Goal: Task Accomplishment & Management: Manage account settings

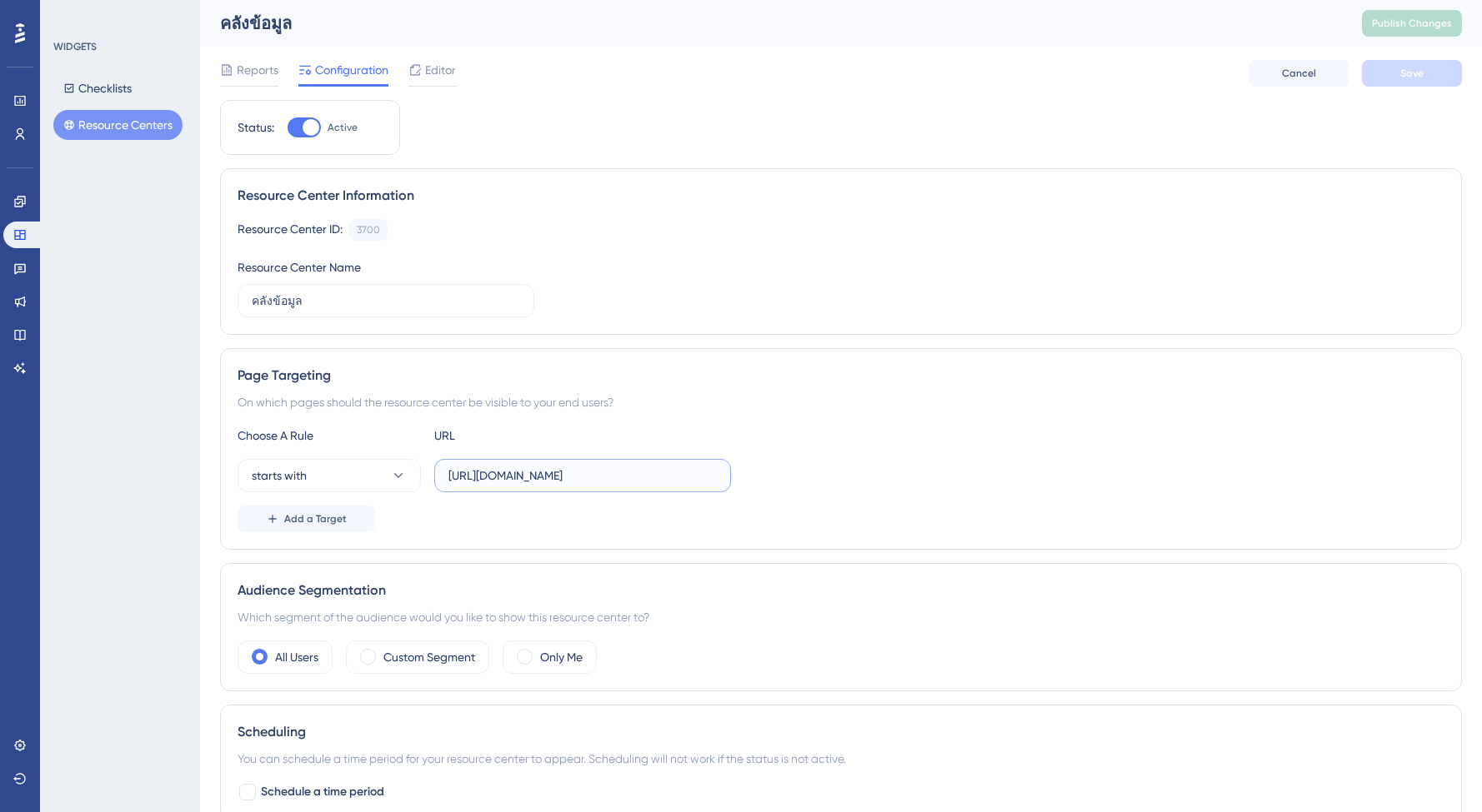
click at [524, 476] on input "https://posadmin-uat.cjexpress.io" at bounding box center [582, 476] width 268 height 19
click at [565, 474] on input "https://posadmin-uat.cjexpress.io" at bounding box center [582, 476] width 268 height 19
drag, startPoint x: 659, startPoint y: 483, endPoint x: 399, endPoint y: 476, distance: 260.1
click at [399, 476] on div "starts with https://posadmin-uat.cjexpress.io" at bounding box center [484, 476] width 493 height 34
paste input "text"
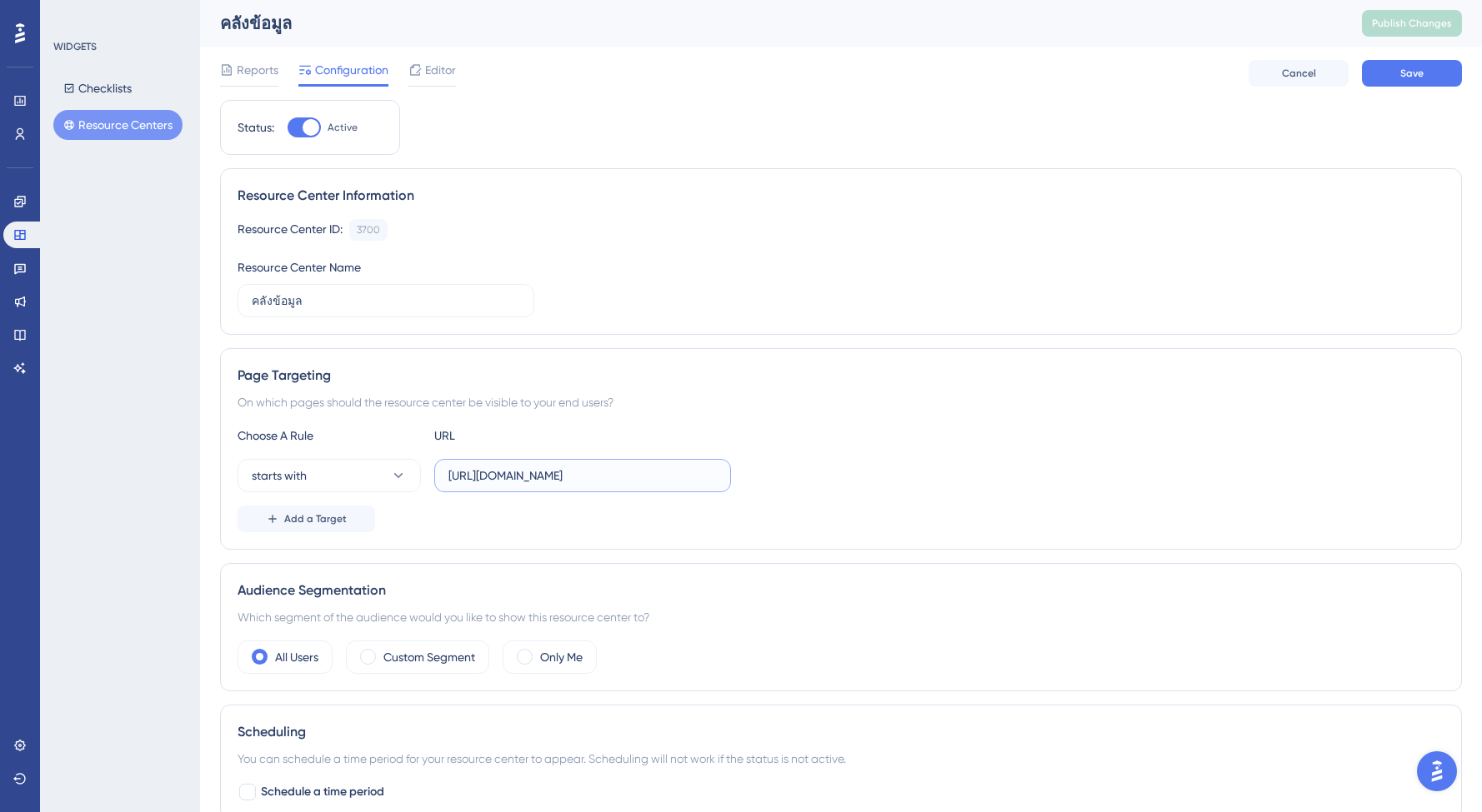
type input "https://posadmin.cjexpress.io"
click at [845, 544] on div "Page Targeting On which pages should the resource center be visible to your end…" at bounding box center [841, 449] width 1242 height 202
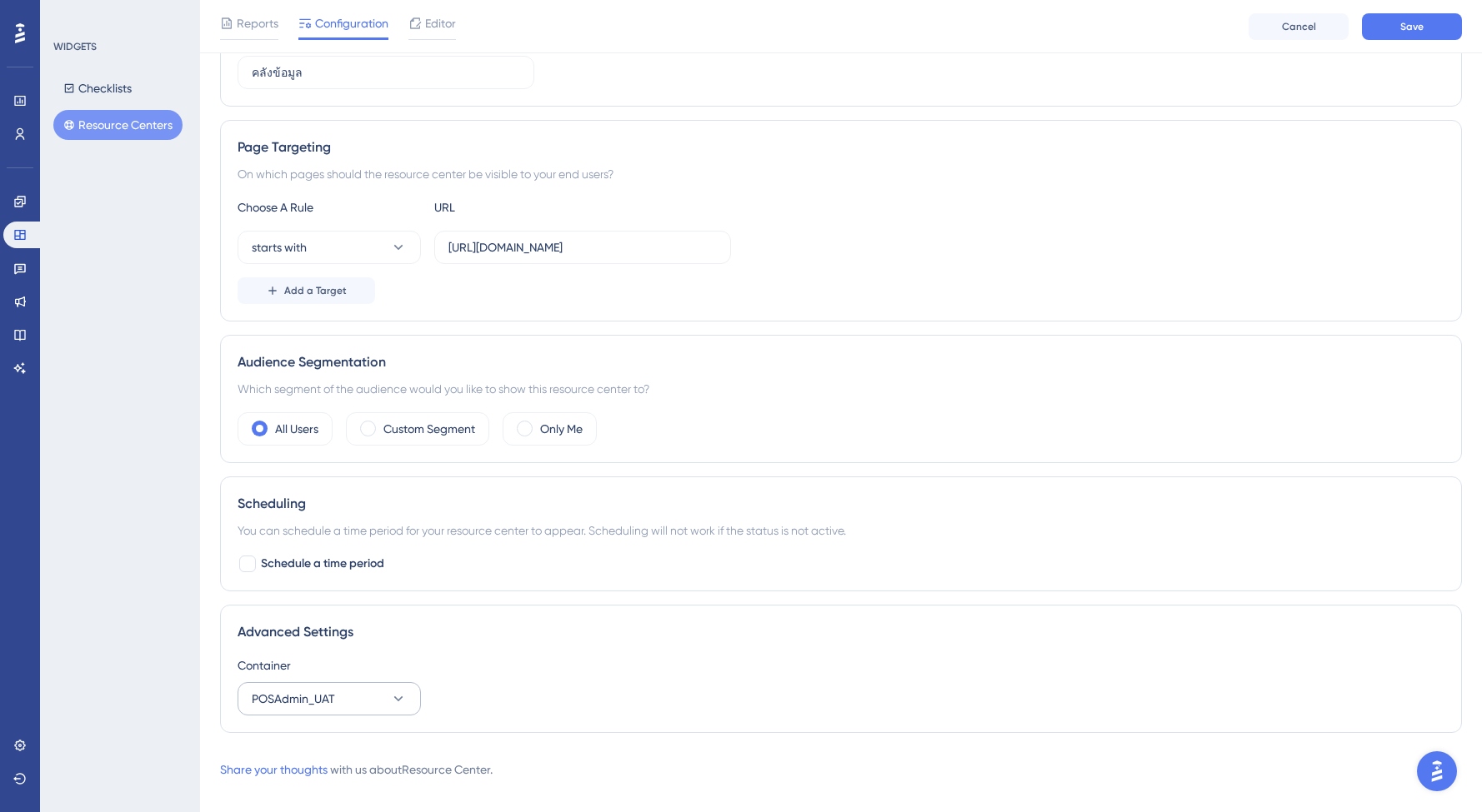
click at [342, 707] on button "POSAdmin_UAT" at bounding box center [329, 700] width 183 height 34
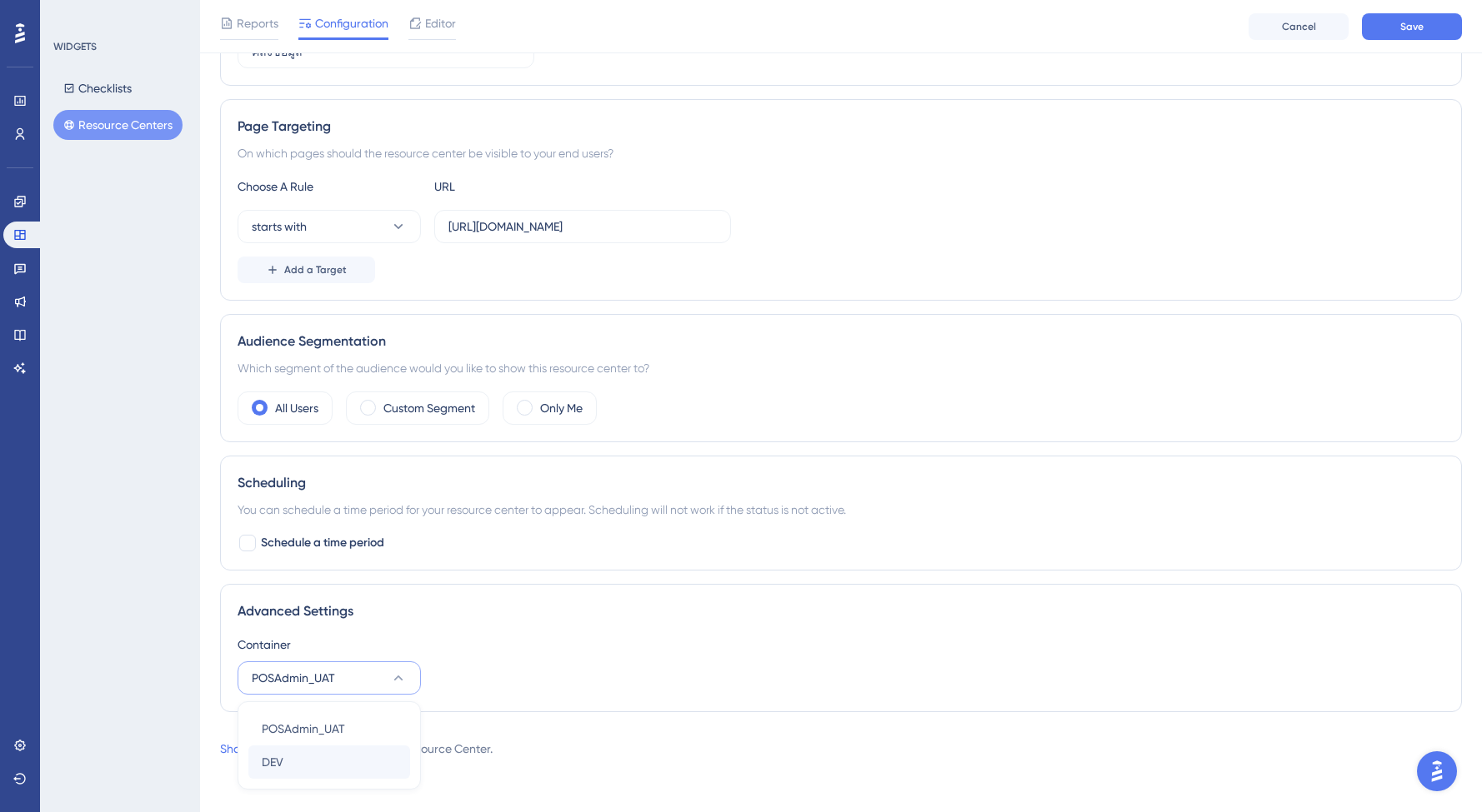
click at [296, 754] on div "DEV DEV" at bounding box center [329, 762] width 135 height 34
click at [1431, 25] on button "Save" at bounding box center [1411, 27] width 100 height 27
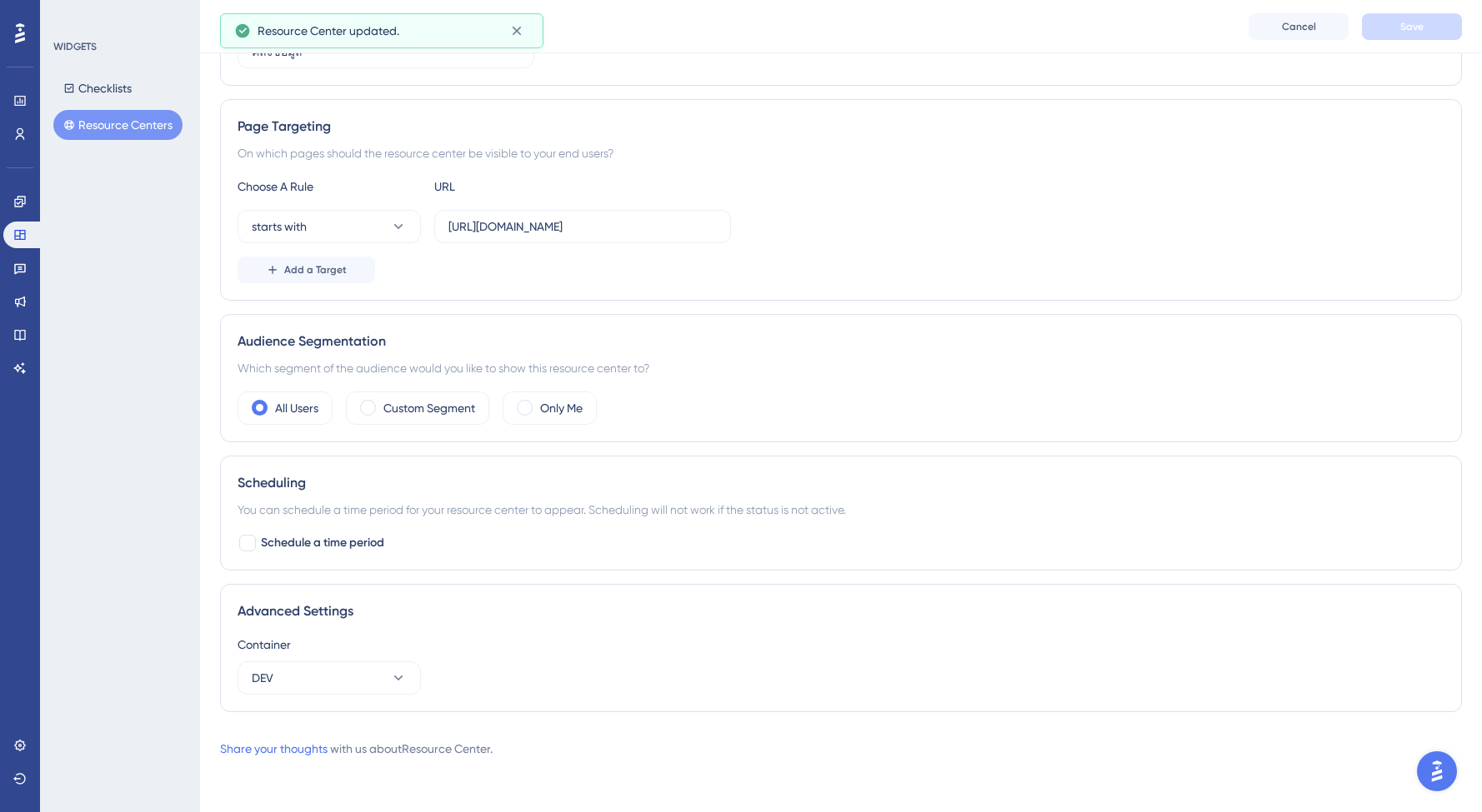
scroll to position [0, 0]
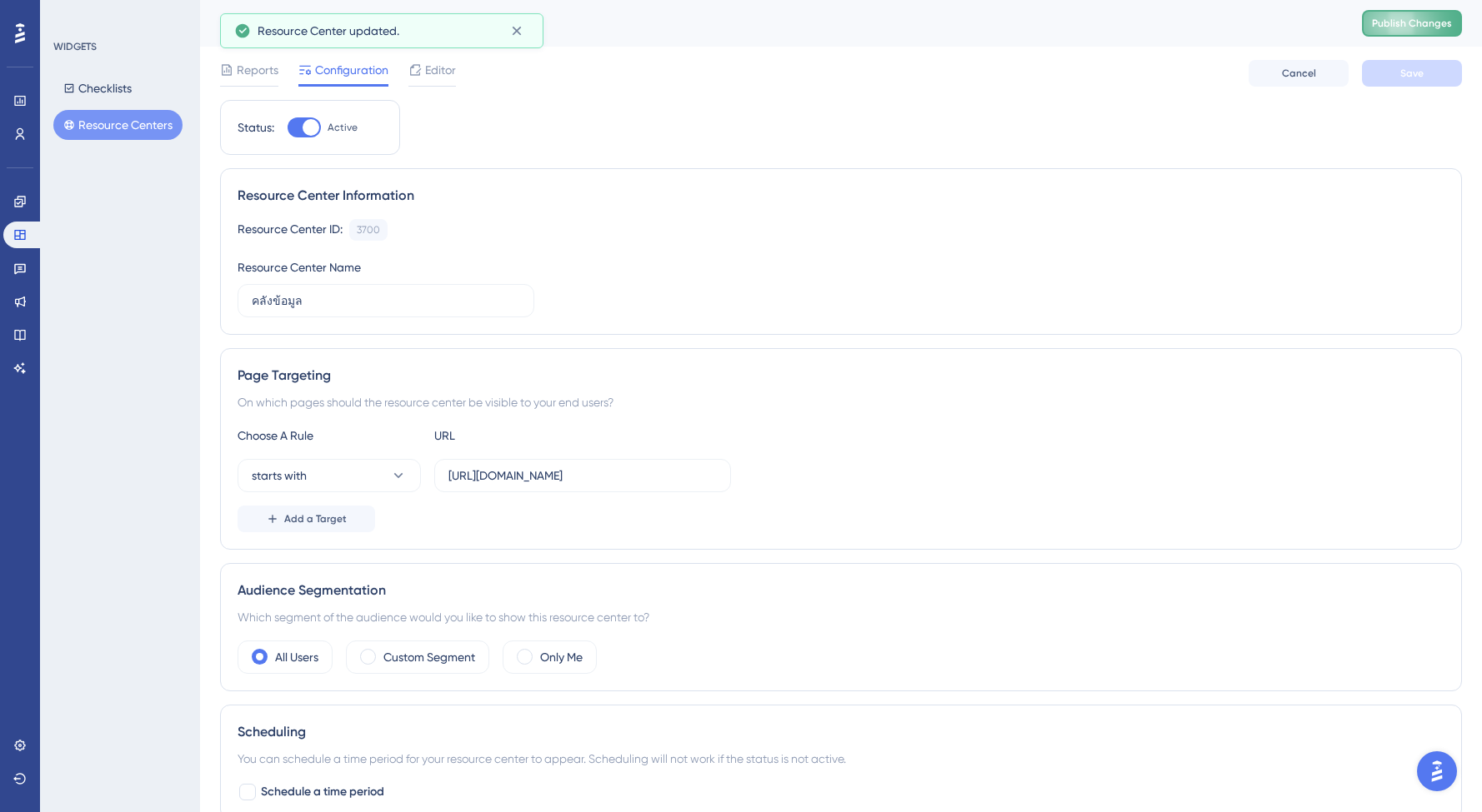
click at [1414, 16] on button "Publish Changes" at bounding box center [1411, 23] width 100 height 27
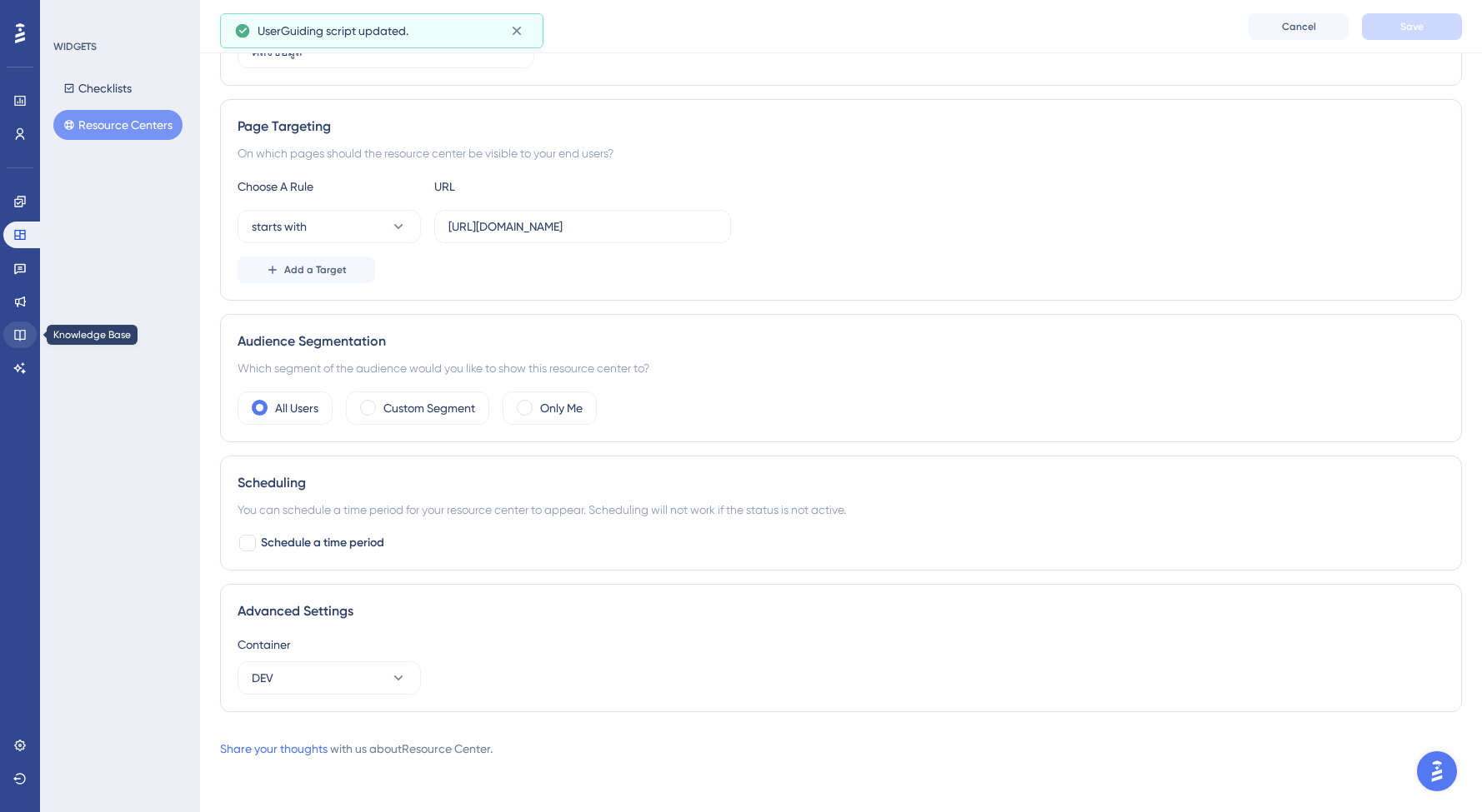
click at [14, 337] on icon at bounding box center [19, 335] width 13 height 13
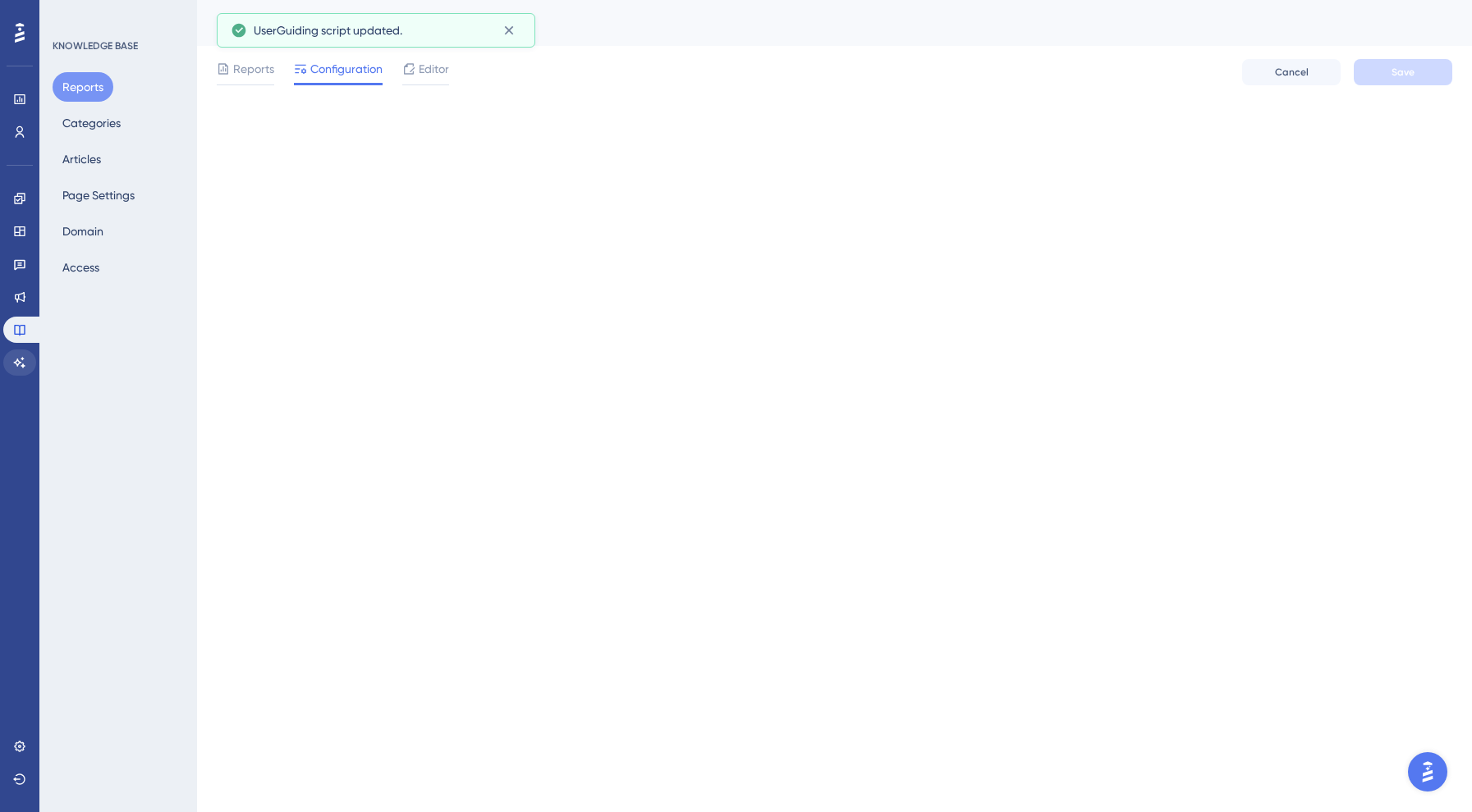
click at [19, 361] on icon at bounding box center [19, 362] width 11 height 10
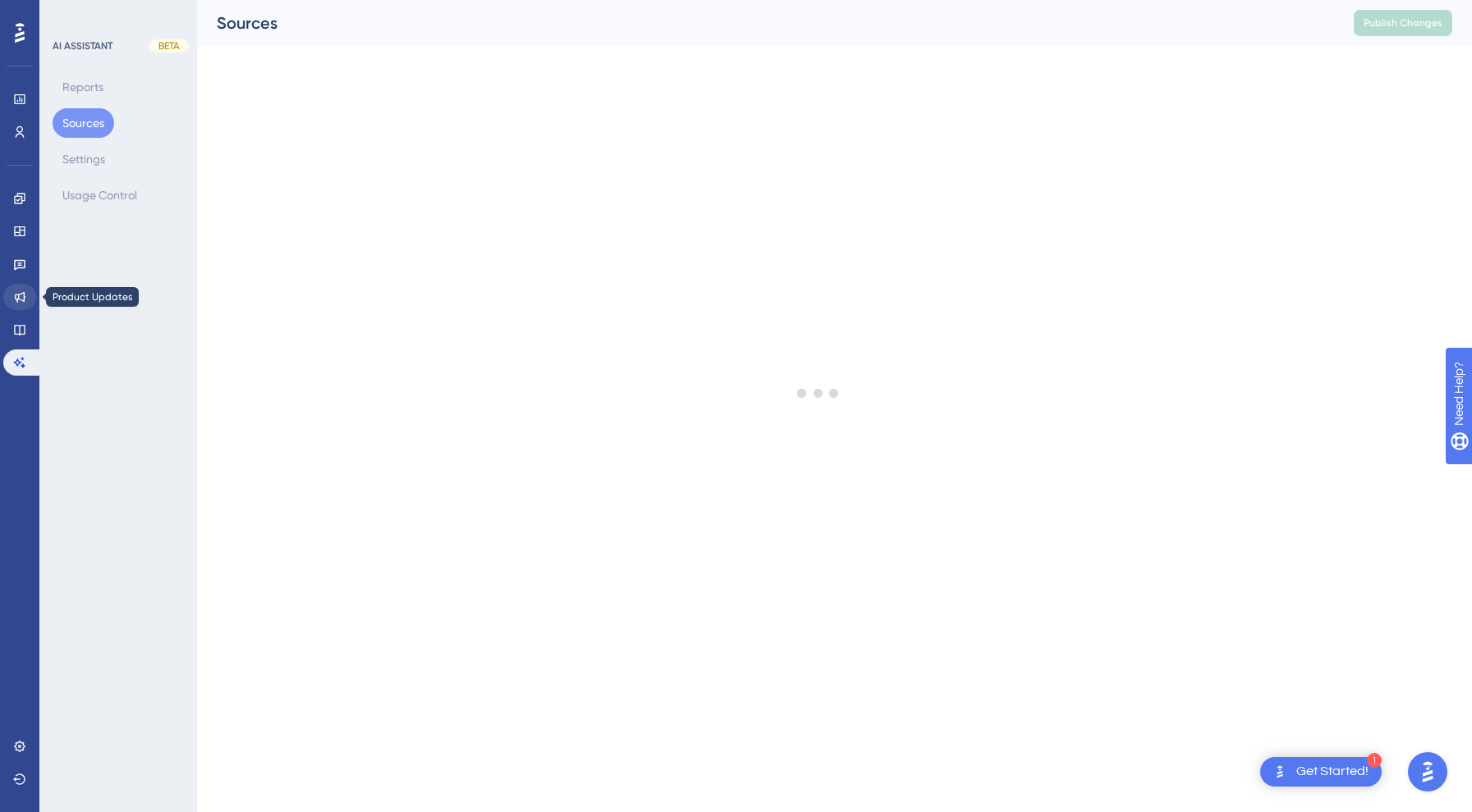
click at [18, 287] on link at bounding box center [20, 297] width 33 height 26
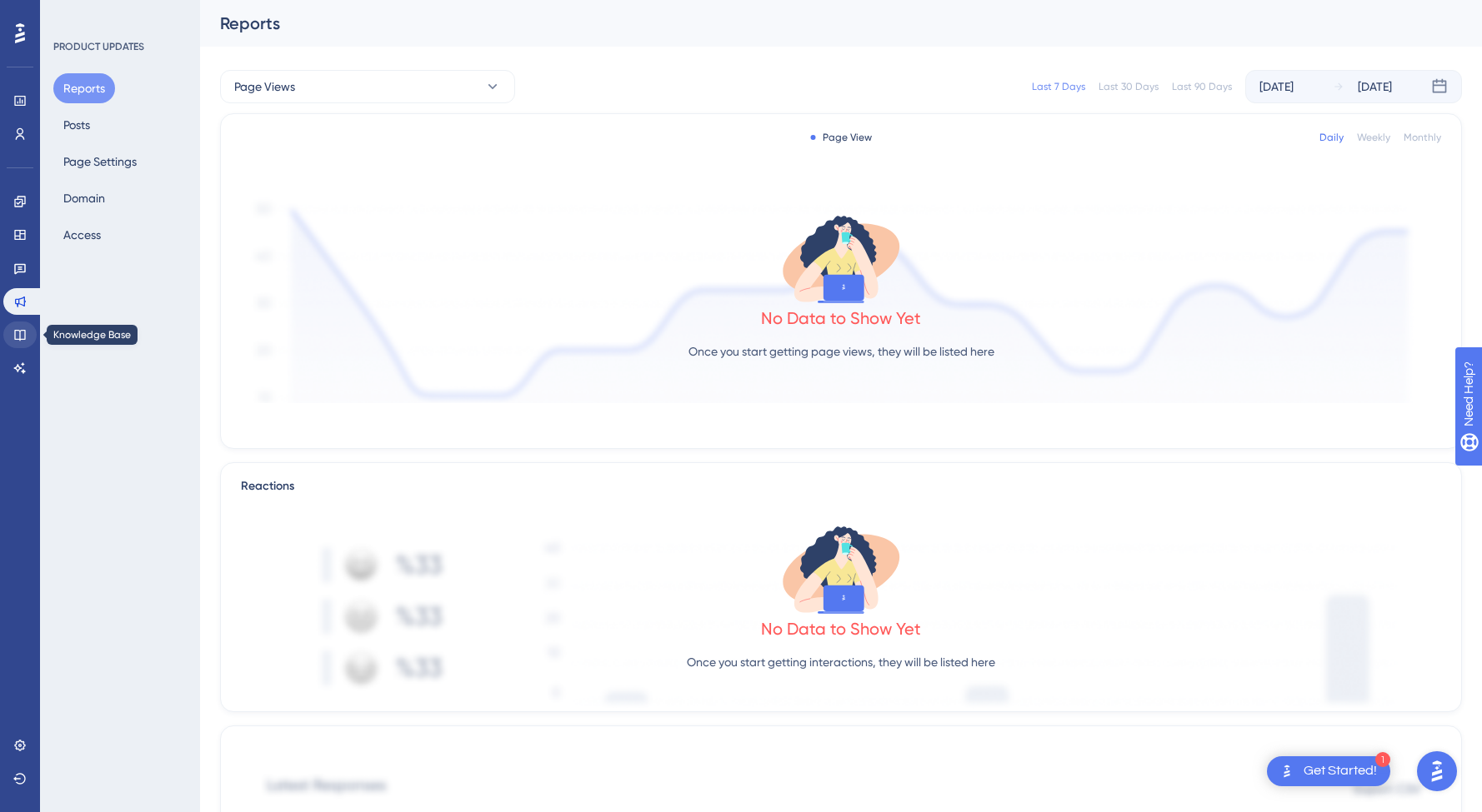
click at [14, 334] on icon at bounding box center [19, 335] width 13 height 13
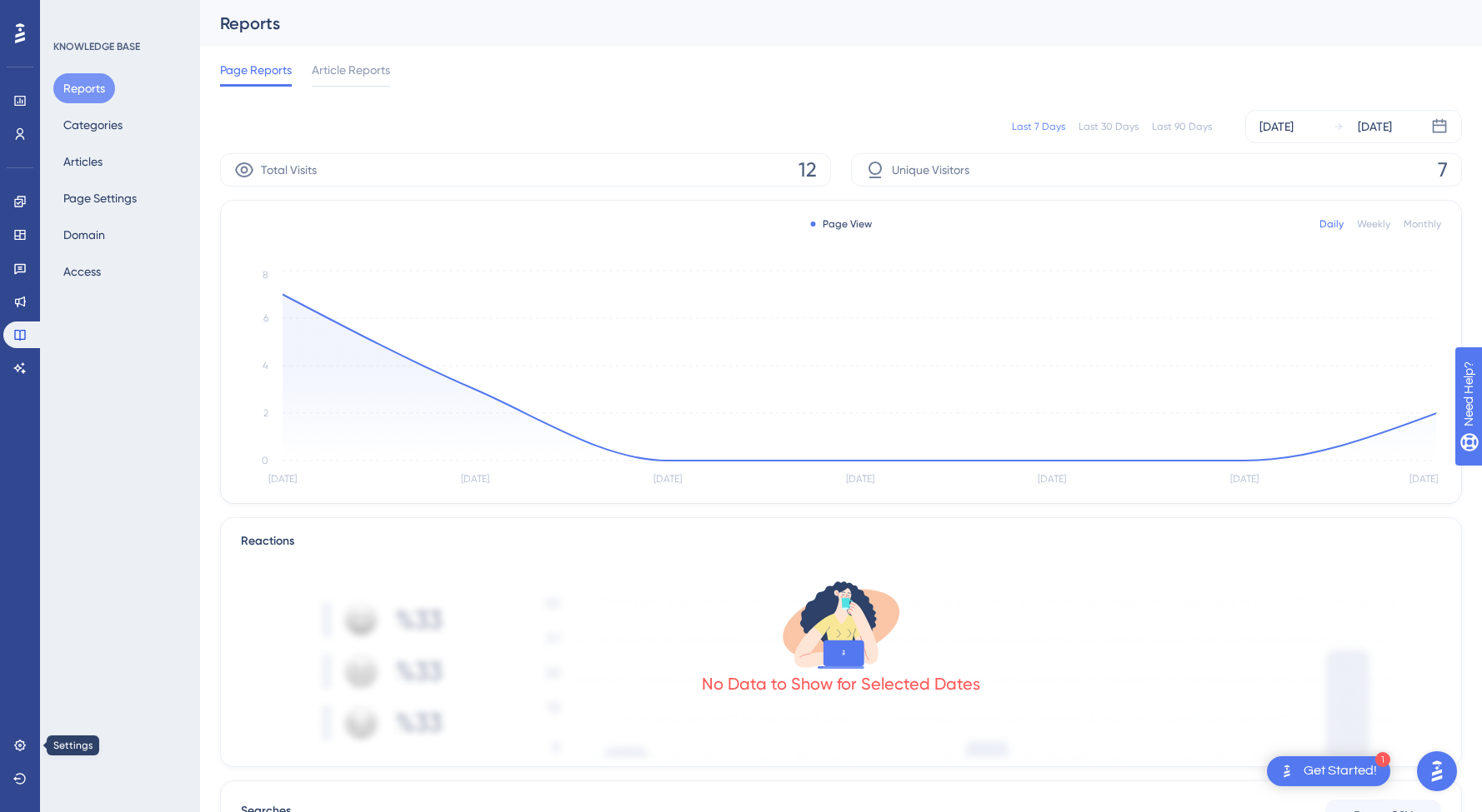
click at [13, 744] on icon at bounding box center [19, 746] width 13 height 13
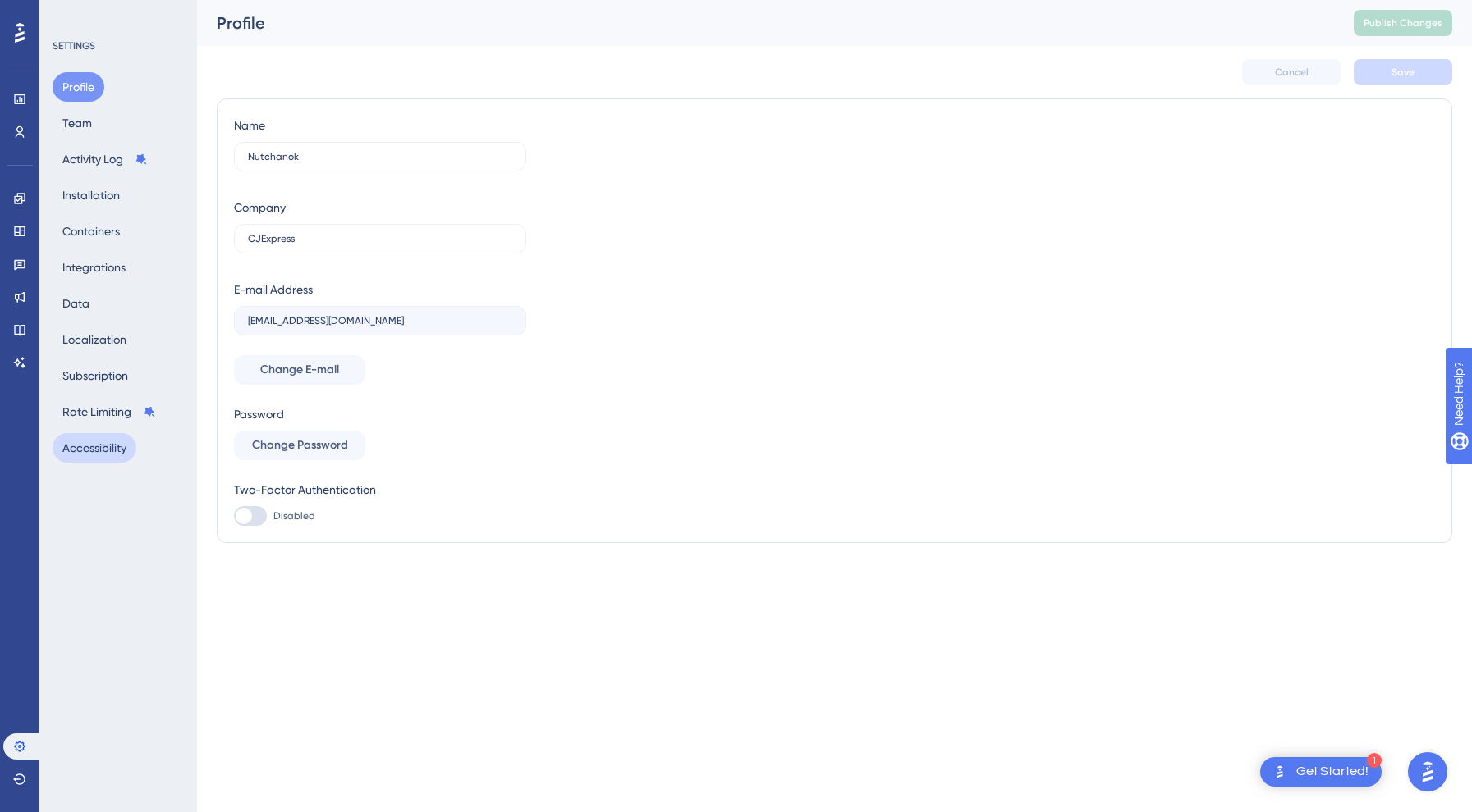
click at [106, 458] on button "Accessibility" at bounding box center [94, 448] width 84 height 30
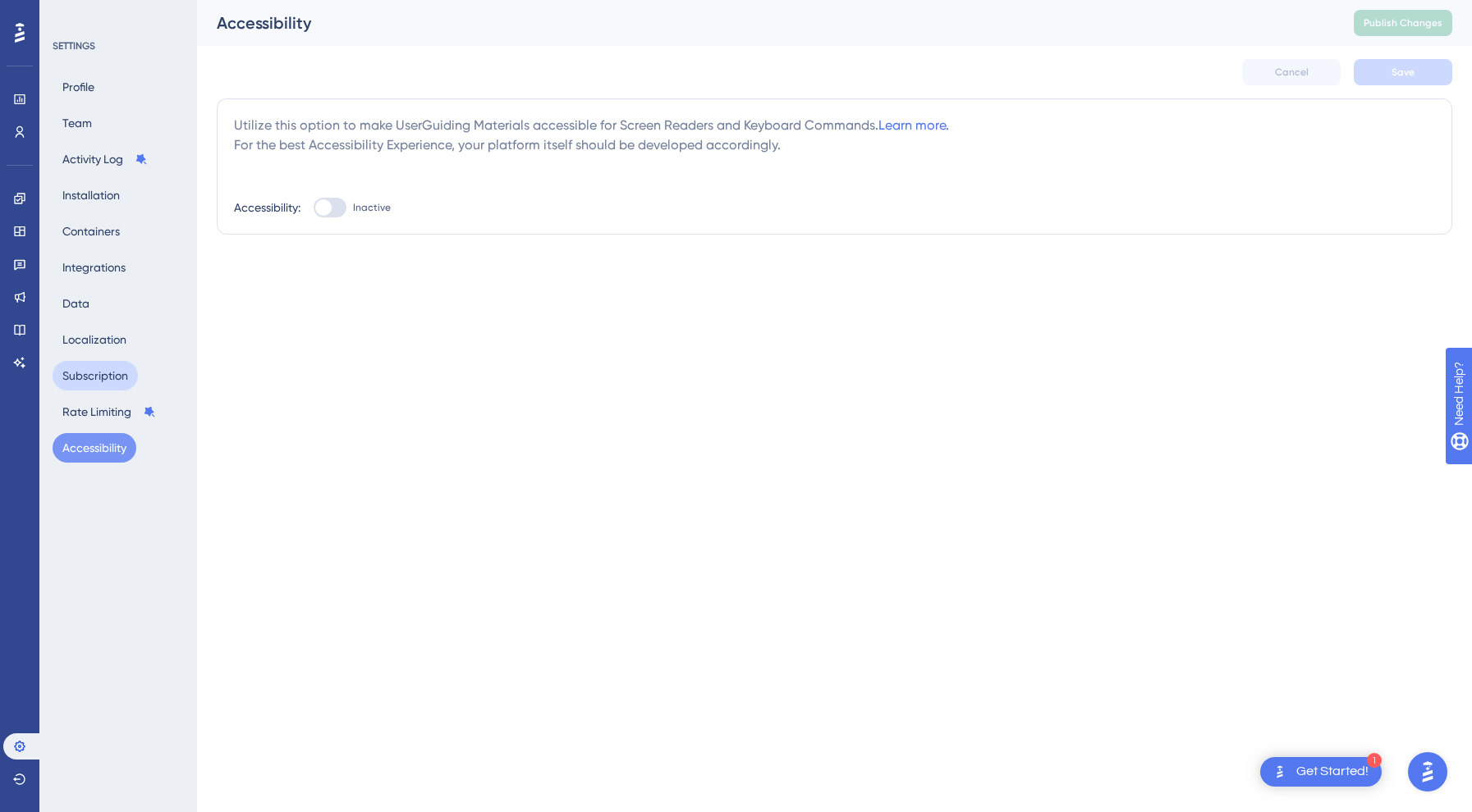
click at [99, 374] on button "Subscription" at bounding box center [95, 376] width 86 height 30
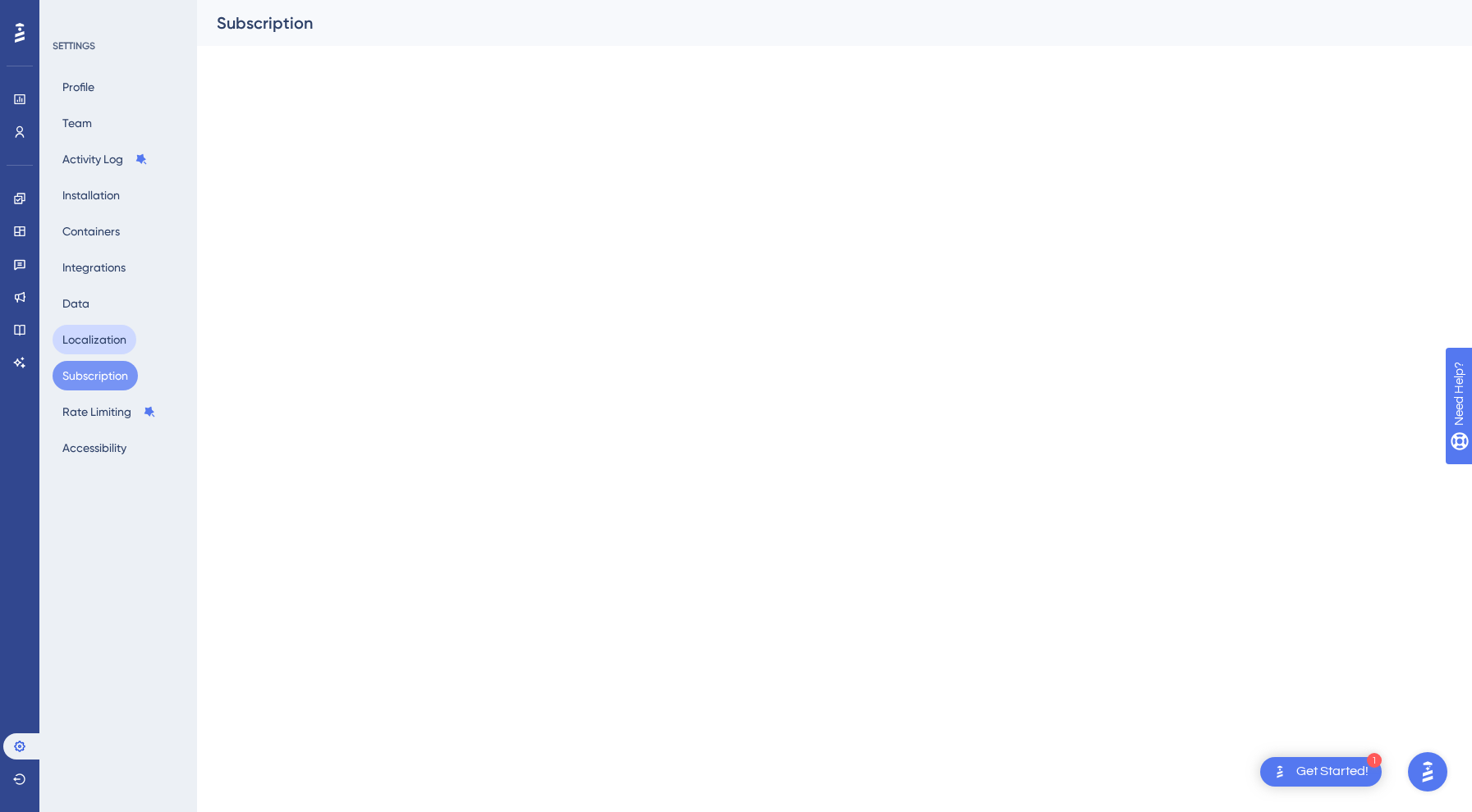
click at [113, 343] on button "Localization" at bounding box center [94, 340] width 84 height 30
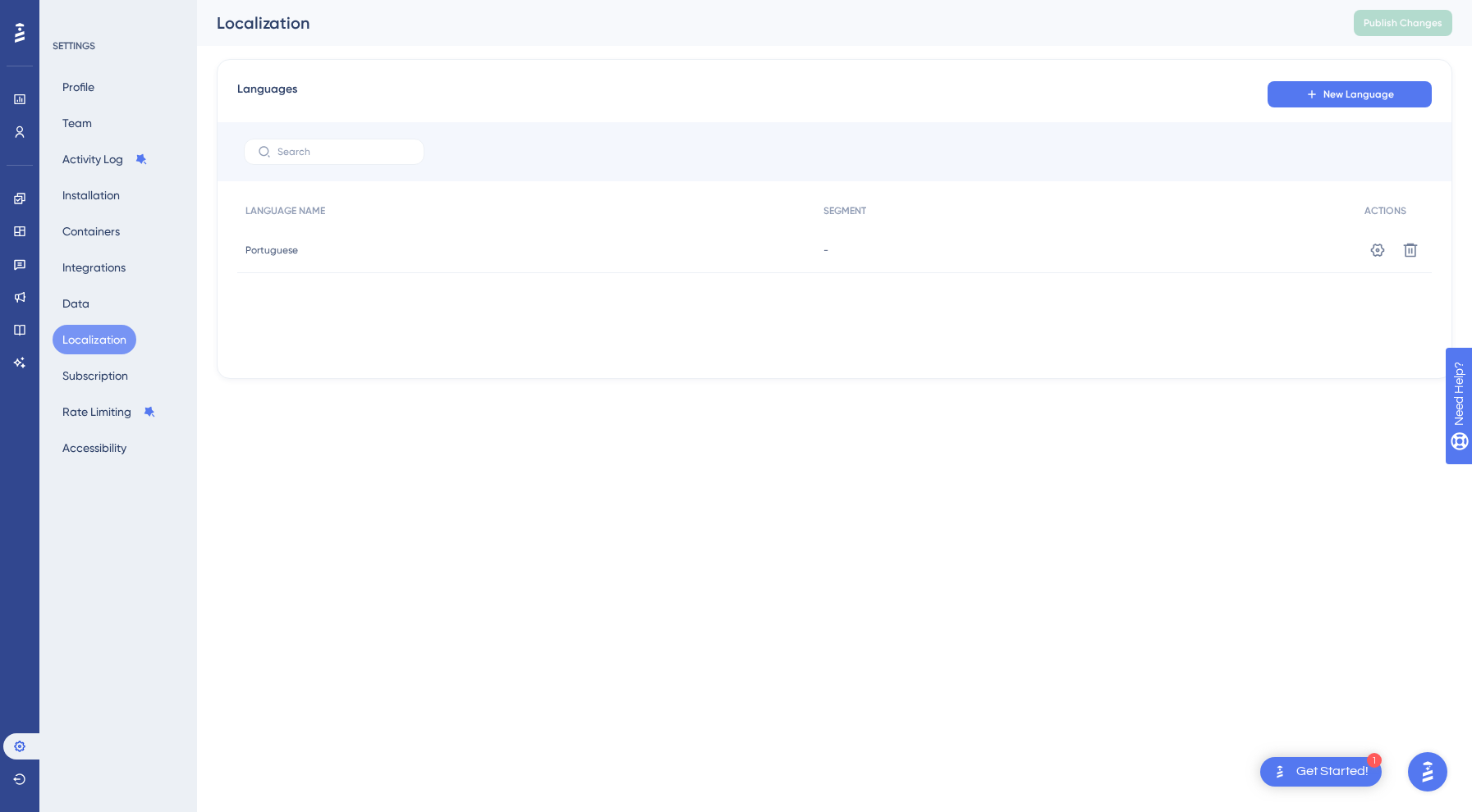
click at [102, 298] on div "Profile Team Activity Log Installation Containers Integrations Data Localizatio…" at bounding box center [119, 268] width 133 height 391
click at [93, 257] on button "Integrations" at bounding box center [93, 268] width 83 height 30
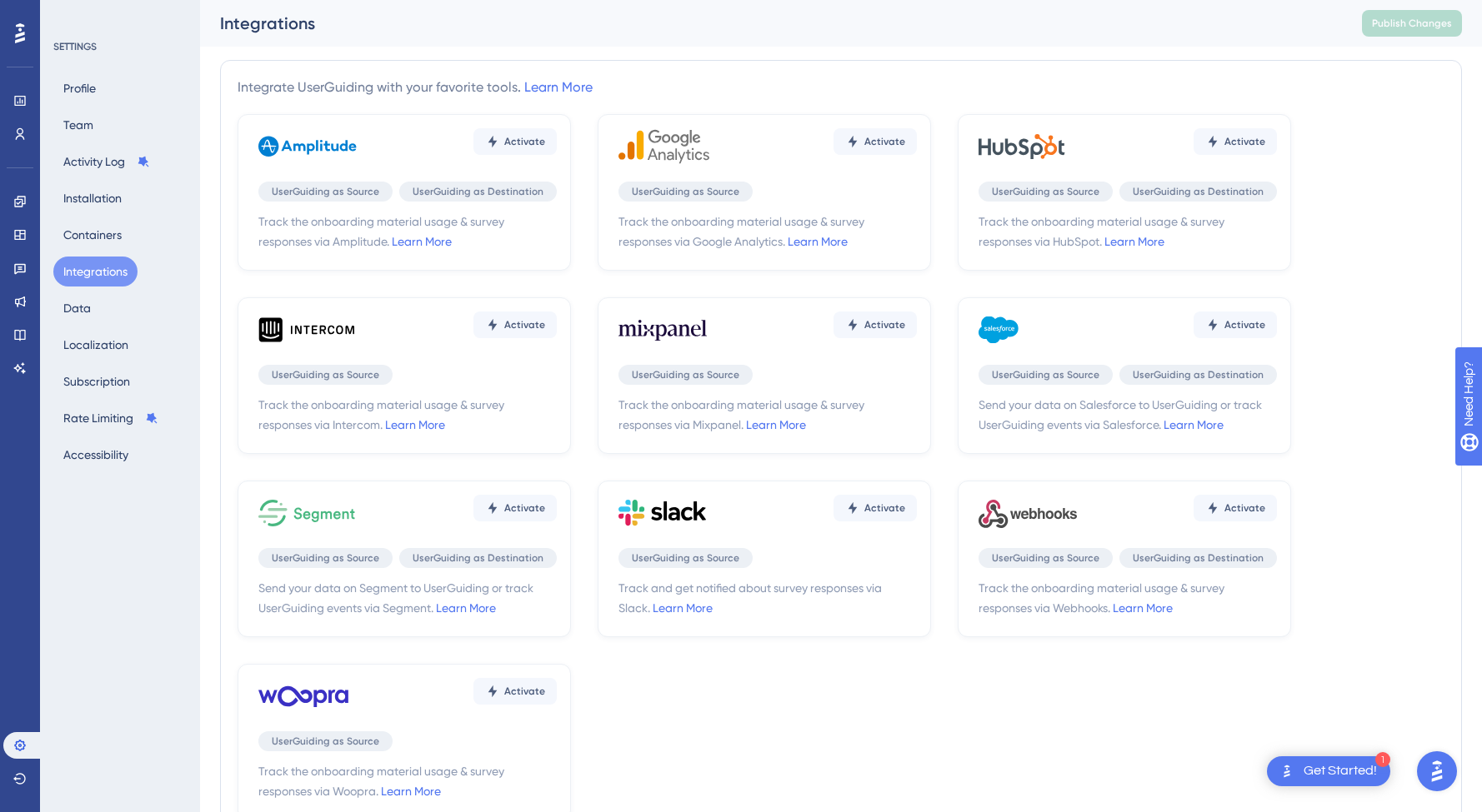
click at [110, 215] on div "Profile Team Activity Log Installation Containers Integrations Data Localizatio…" at bounding box center [120, 272] width 135 height 397
click at [103, 191] on button "Installation" at bounding box center [92, 198] width 78 height 30
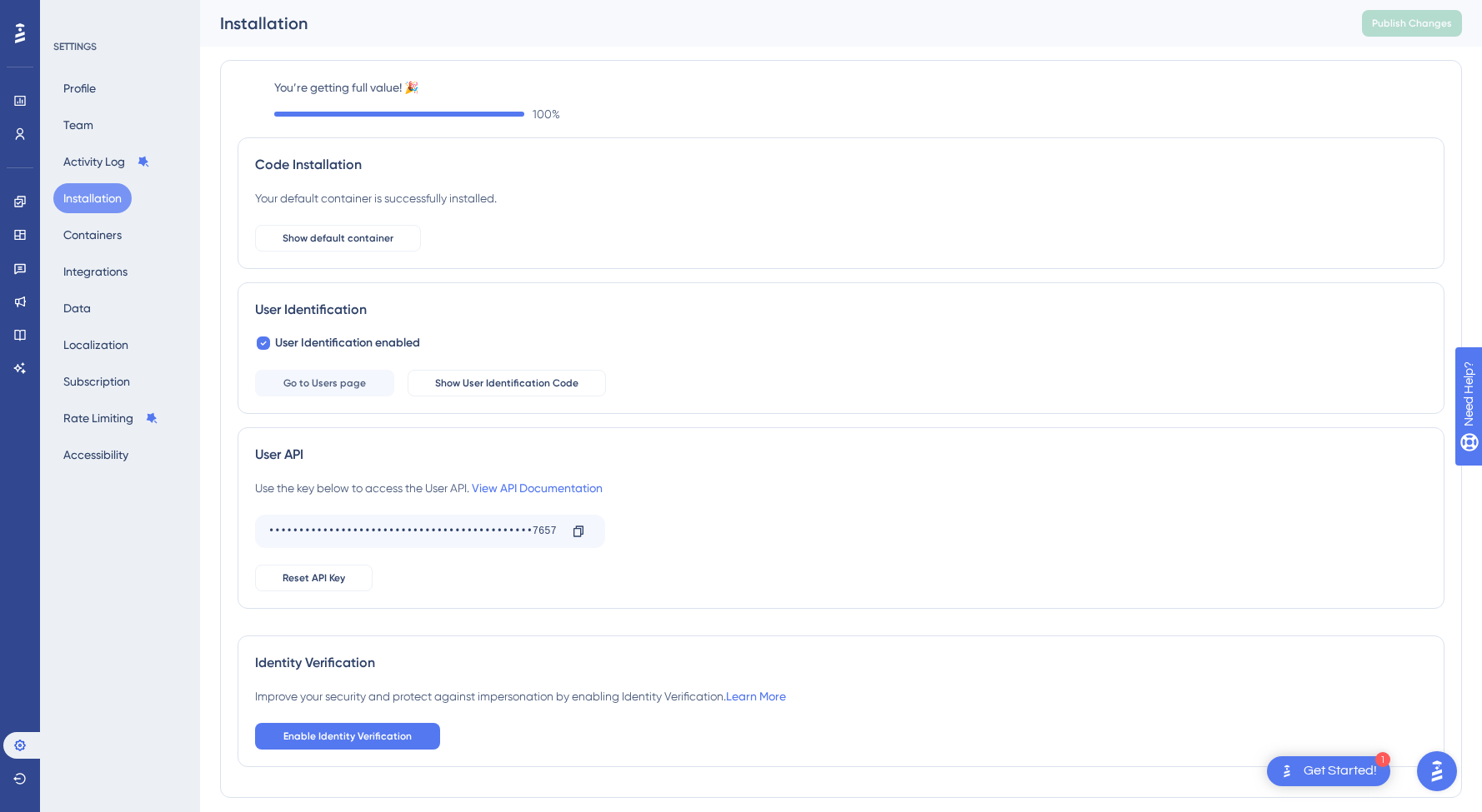
click at [104, 251] on div "Profile Team Activity Log Installation Containers Integrations Data Localizatio…" at bounding box center [120, 272] width 135 height 397
click at [100, 236] on button "Containers" at bounding box center [92, 235] width 78 height 30
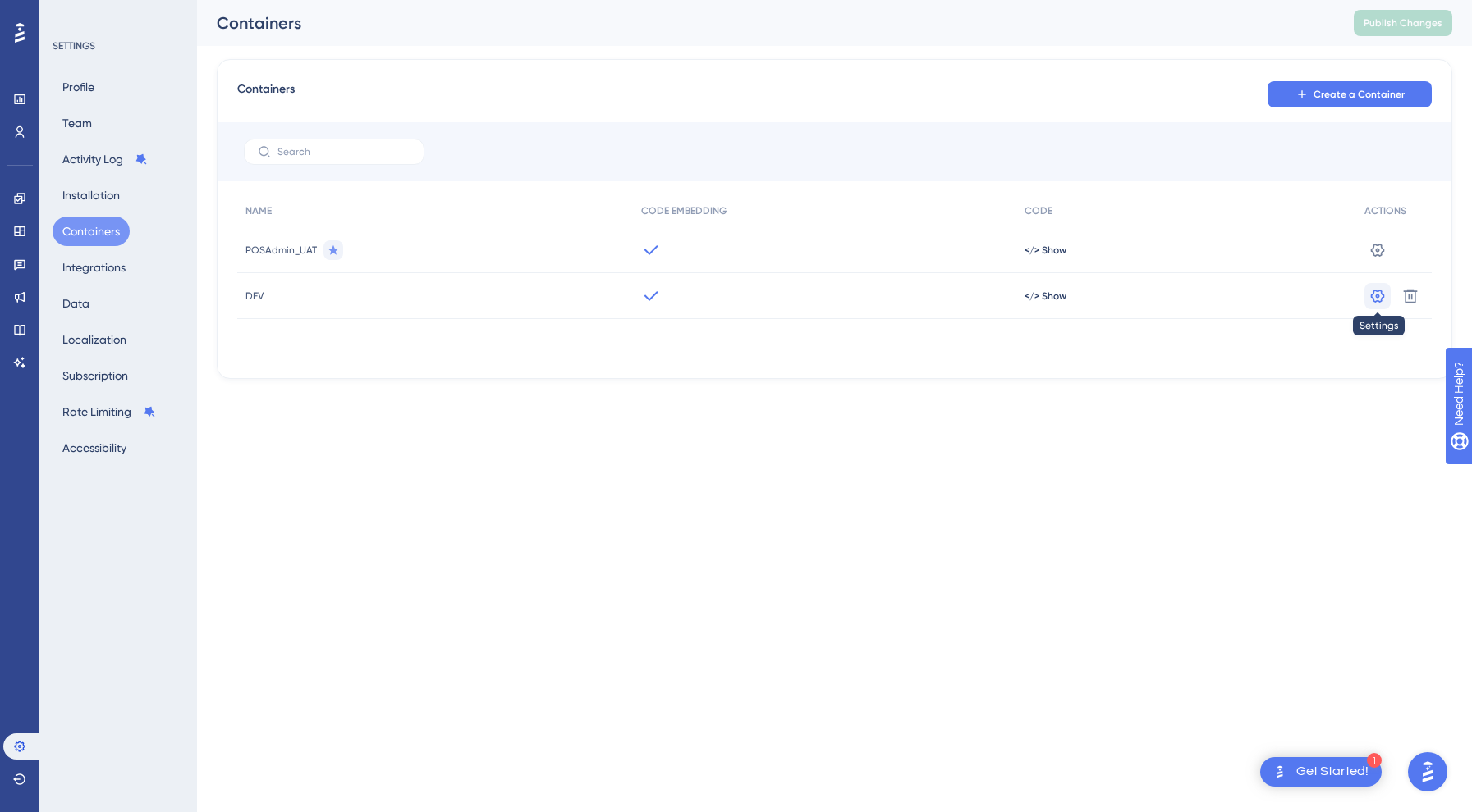
click at [1372, 256] on icon at bounding box center [1378, 249] width 14 height 13
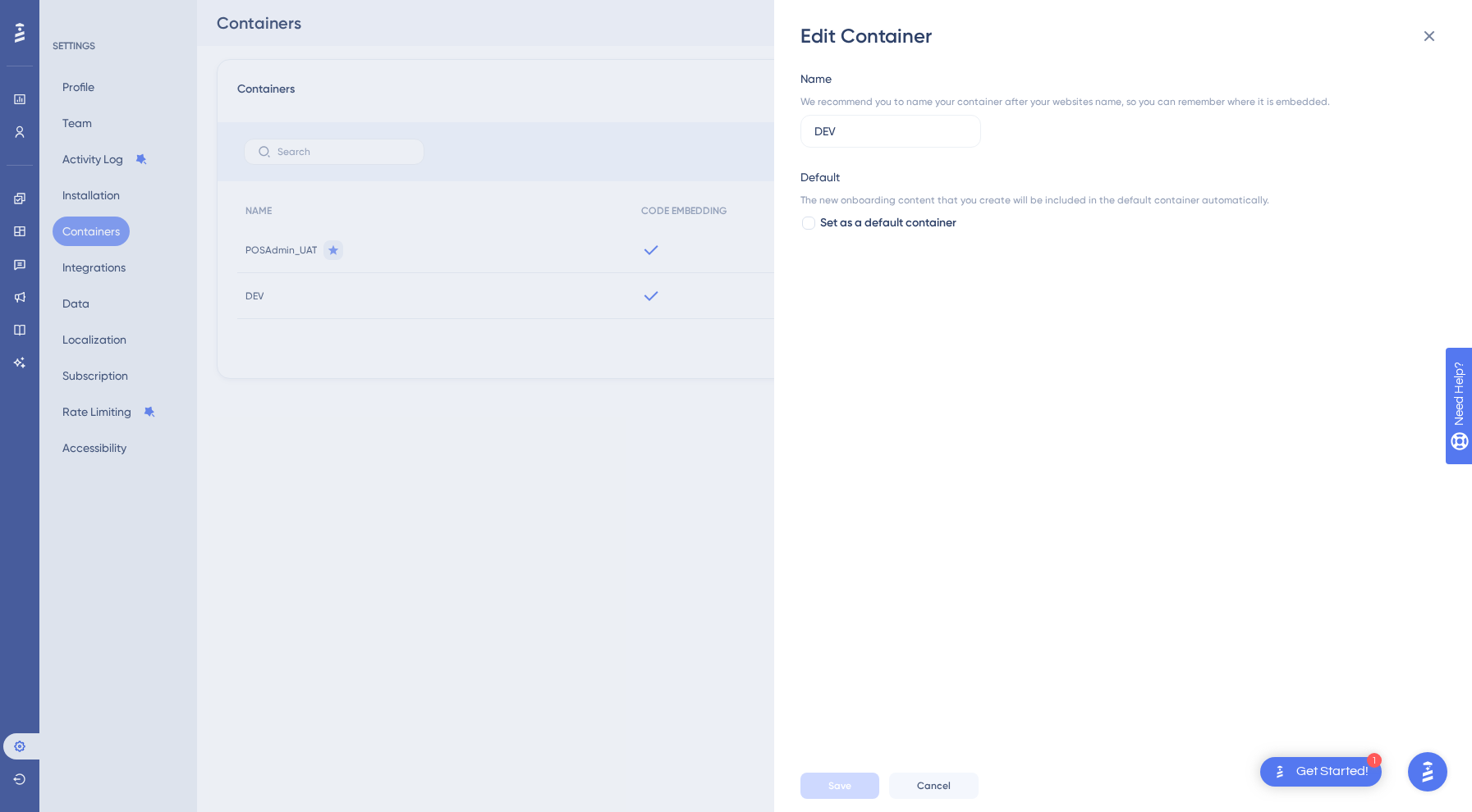
drag, startPoint x: 864, startPoint y: 135, endPoint x: 736, endPoint y: 127, distance: 128.2
click at [736, 127] on div "Edit Container Name We recommend you to name your container after your websites…" at bounding box center [736, 406] width 1472 height 812
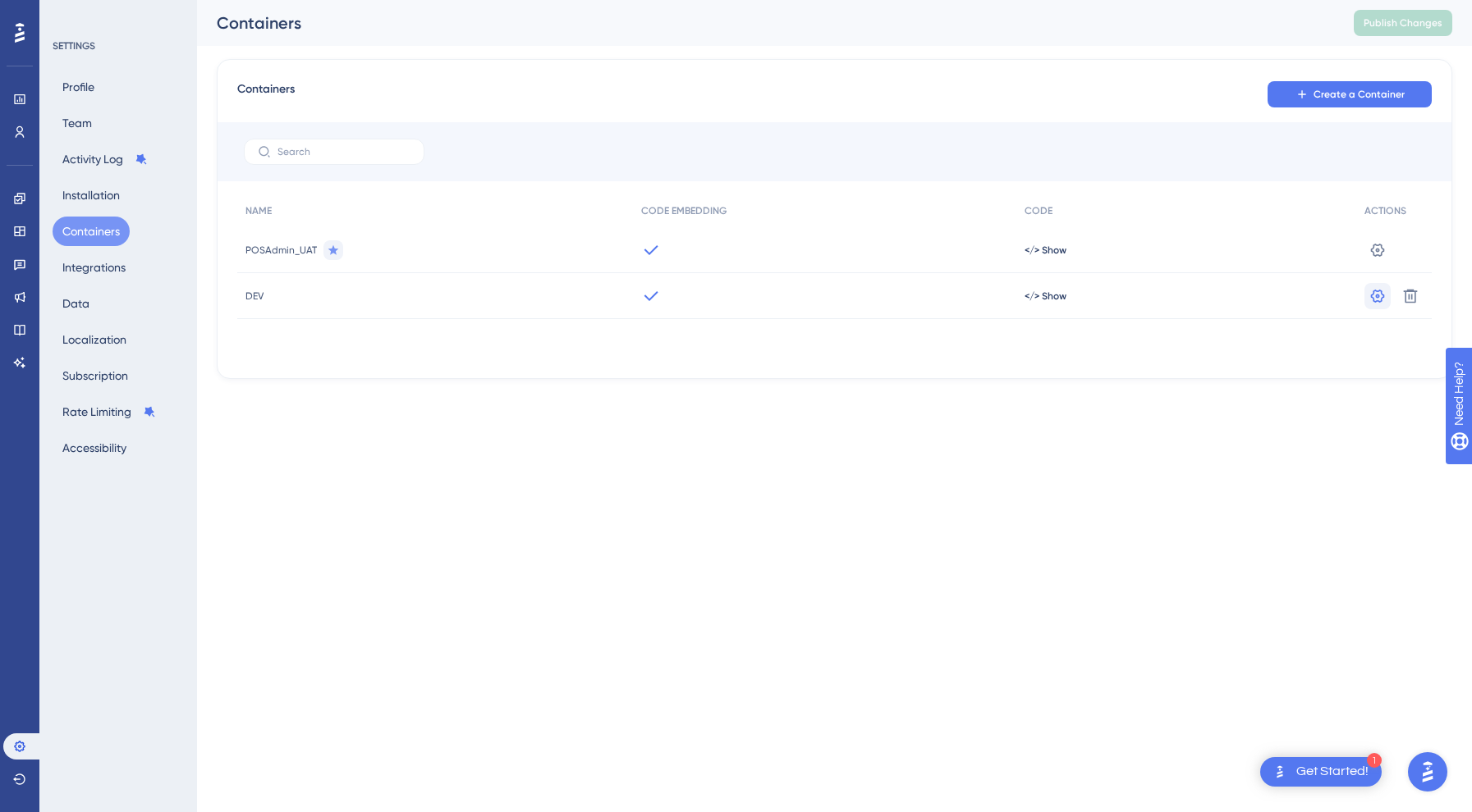
click at [1386, 263] on button at bounding box center [1378, 250] width 26 height 26
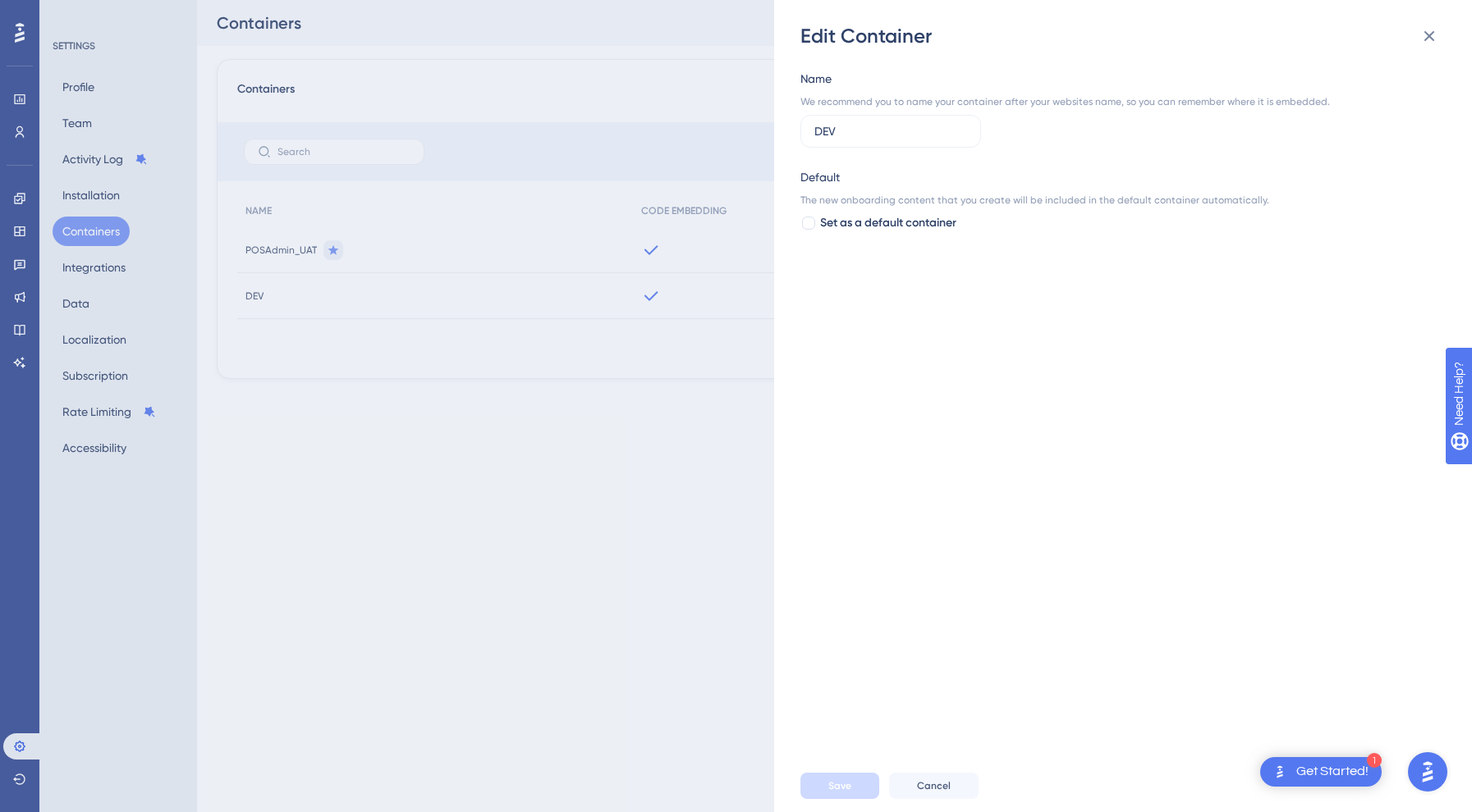
drag, startPoint x: 857, startPoint y: 133, endPoint x: 793, endPoint y: 132, distance: 64.0
click at [793, 132] on div "Edit Container Name We recommend you to name your container after your websites…" at bounding box center [1123, 406] width 698 height 812
type input "Prod"
click at [846, 781] on span "Save" at bounding box center [839, 786] width 23 height 13
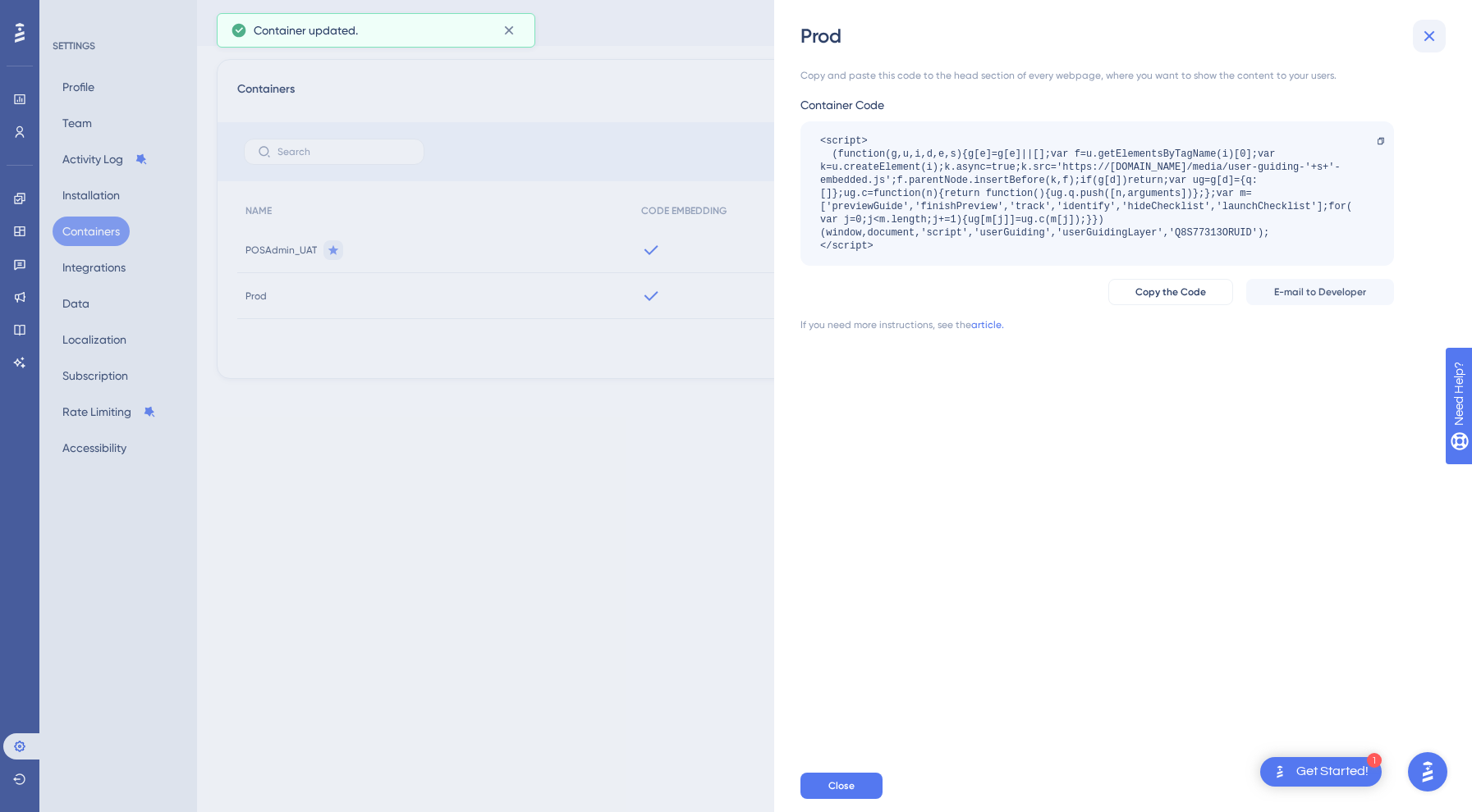
click at [1429, 31] on icon at bounding box center [1429, 36] width 20 height 20
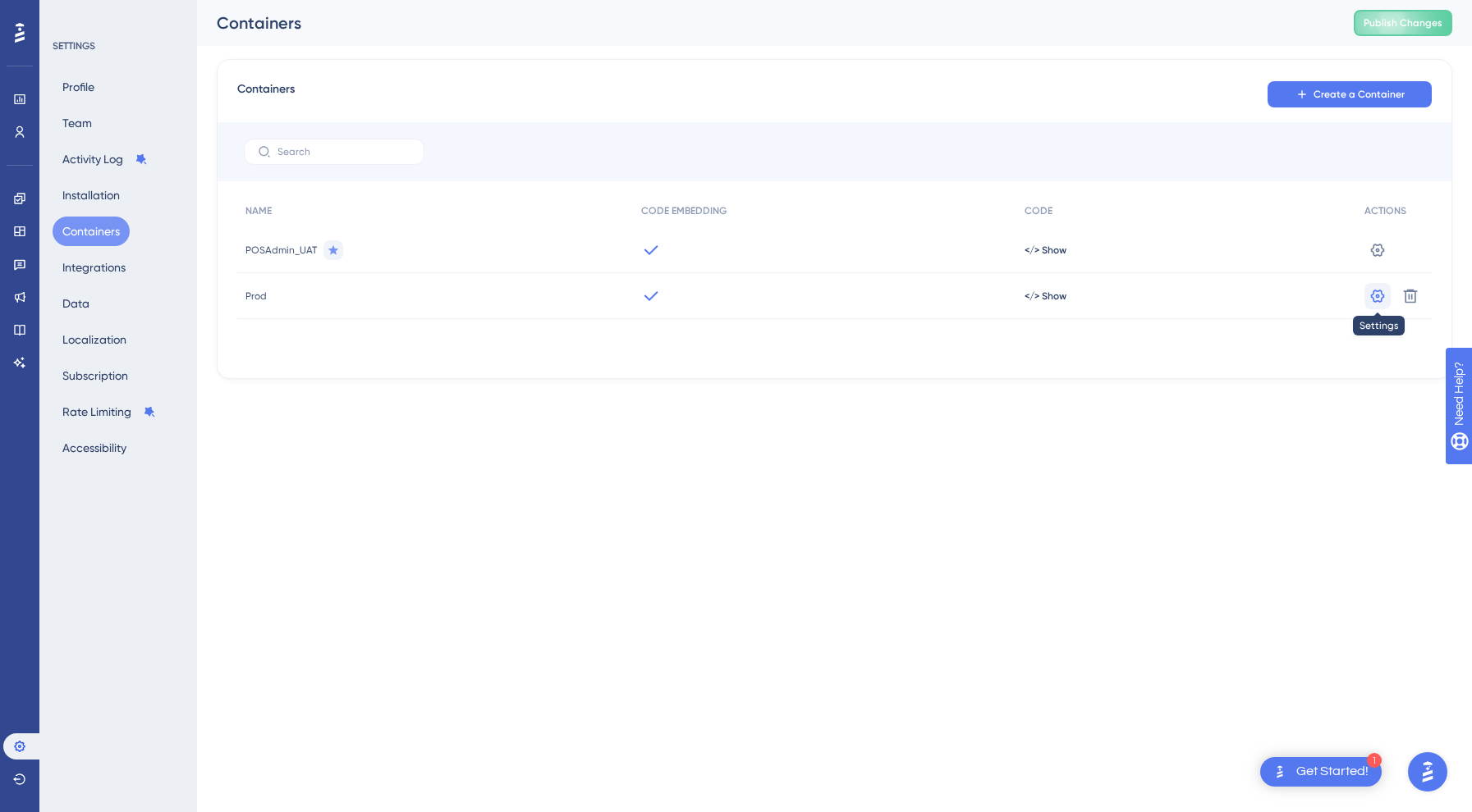
click at [1381, 256] on icon at bounding box center [1378, 249] width 14 height 13
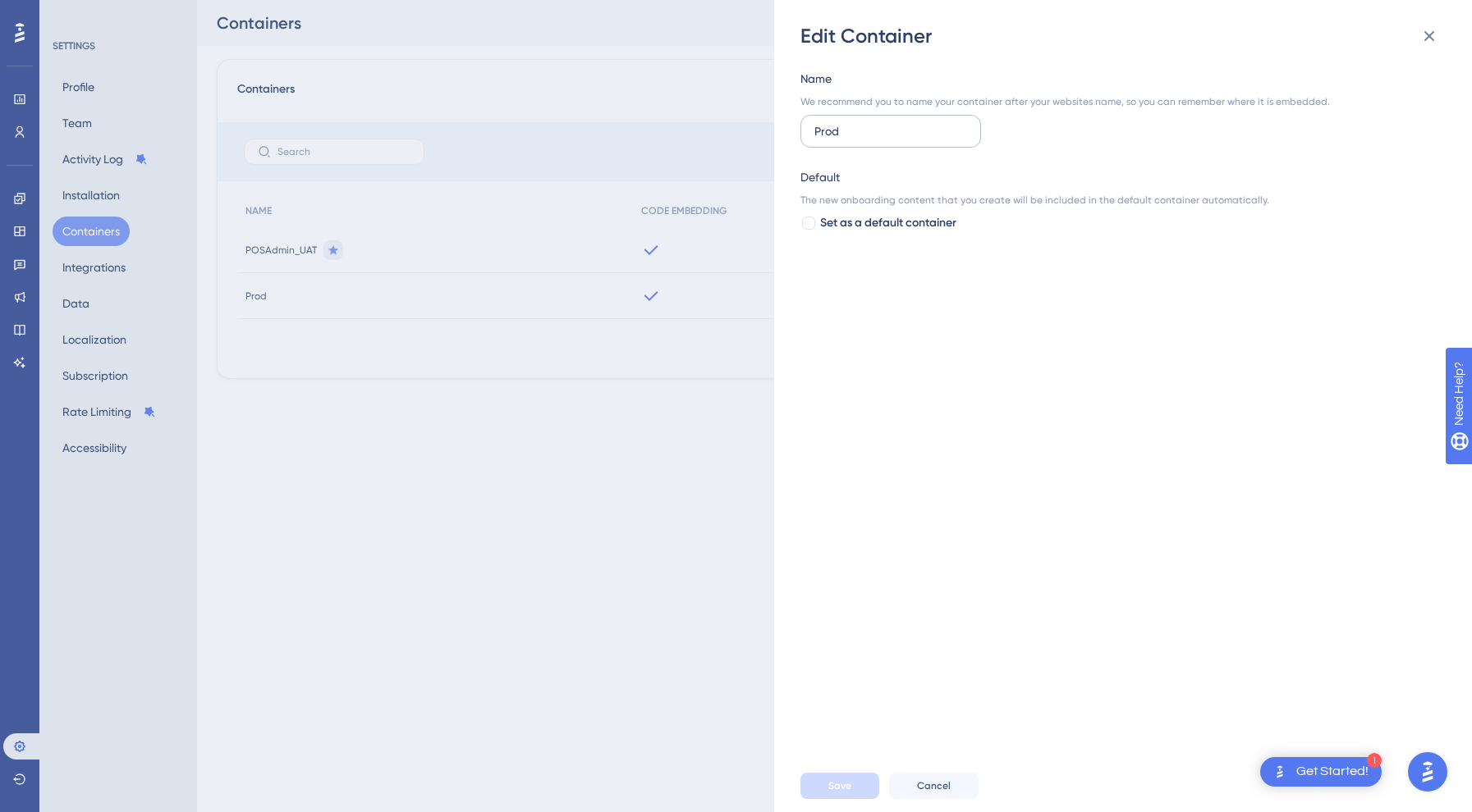
click at [816, 127] on input "Prod" at bounding box center [890, 131] width 153 height 18
click at [915, 127] on input "POSAdmin_Prod" at bounding box center [890, 131] width 153 height 18
type input "POSAdmin_PROD"
click at [872, 791] on button "Save" at bounding box center [839, 786] width 79 height 26
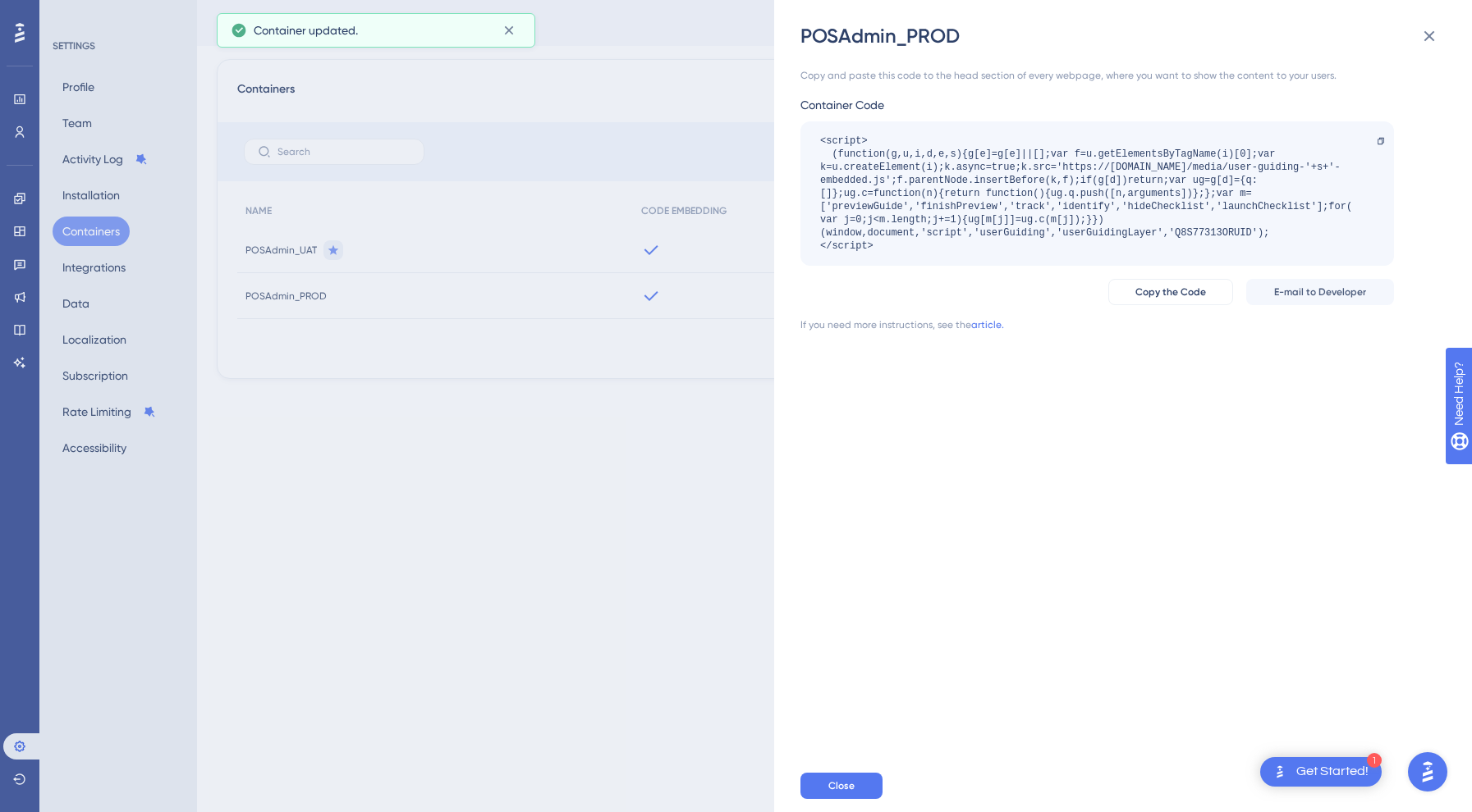
click at [839, 770] on div "Close" at bounding box center [1149, 786] width 698 height 52
click at [838, 774] on button "Close" at bounding box center [841, 786] width 82 height 26
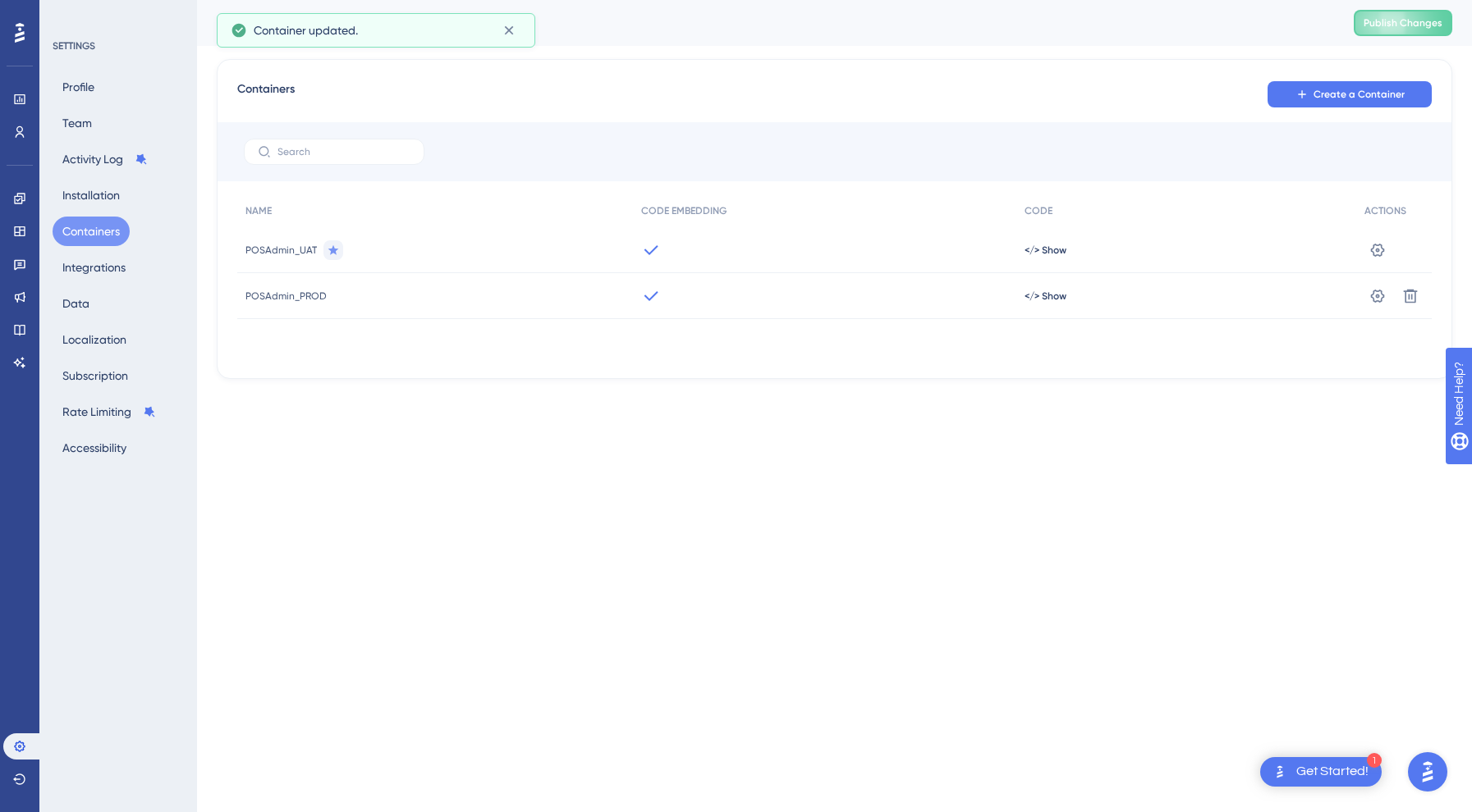
click at [297, 0] on html "1 Get Started! Performance Users Engagement Widgets Feedback Product Updates Kn…" at bounding box center [736, 0] width 1472 height 0
click at [13, 234] on icon at bounding box center [19, 231] width 13 height 13
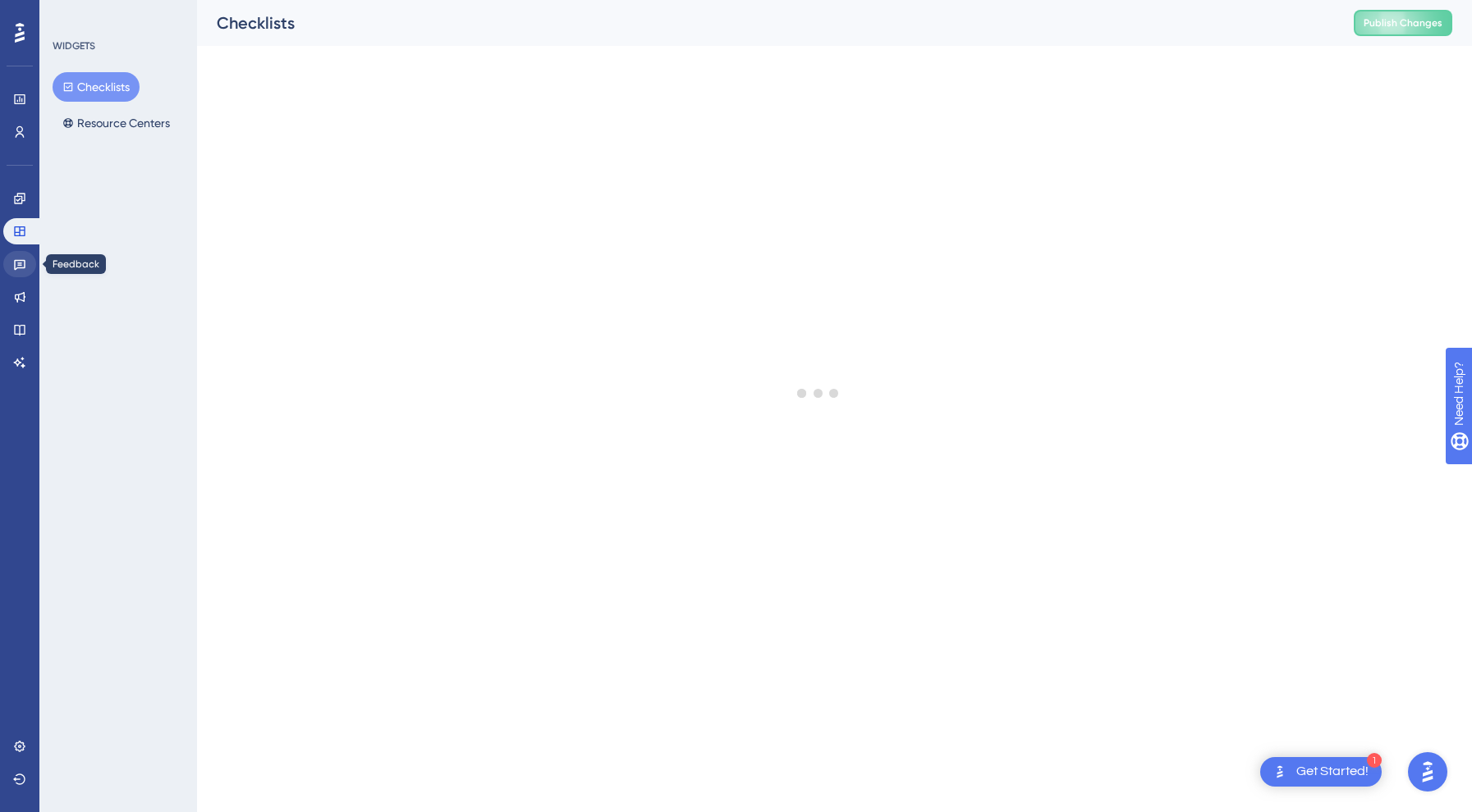
click at [19, 276] on link at bounding box center [20, 264] width 33 height 26
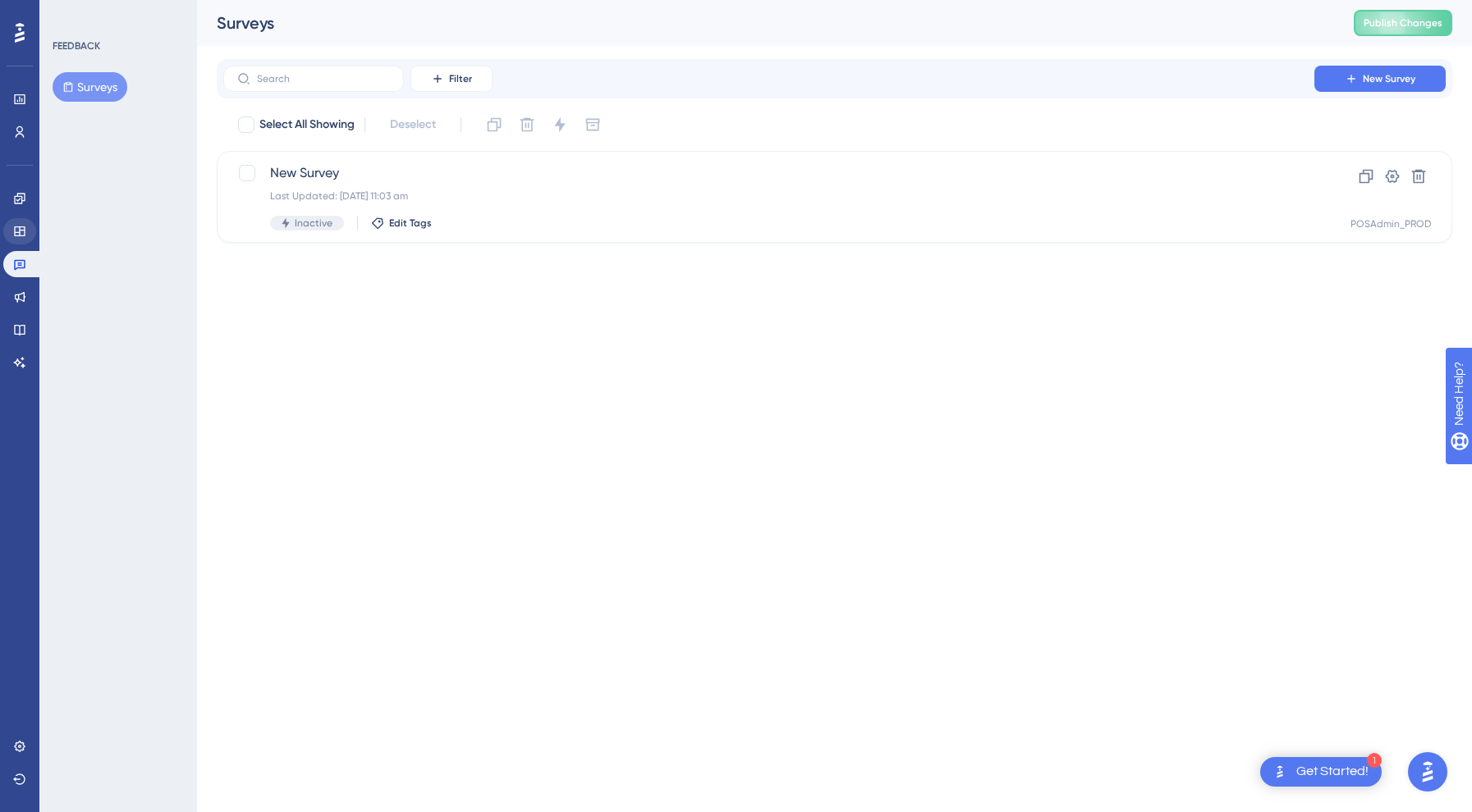
click at [23, 233] on icon at bounding box center [19, 231] width 13 height 13
click at [103, 128] on button "Resource Centers" at bounding box center [116, 123] width 127 height 30
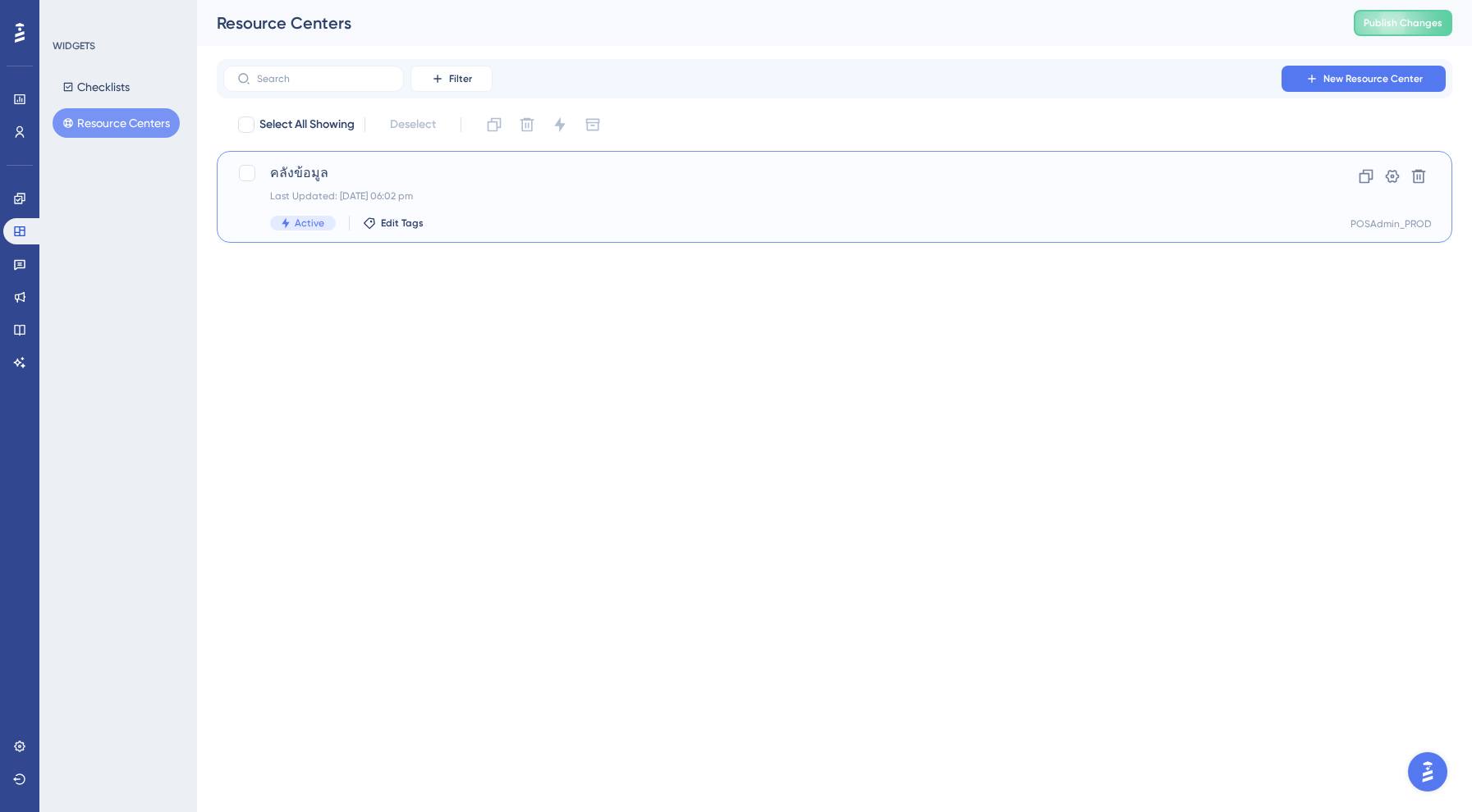
click at [322, 167] on span "คลังข้อมูล" at bounding box center [769, 173] width 997 height 20
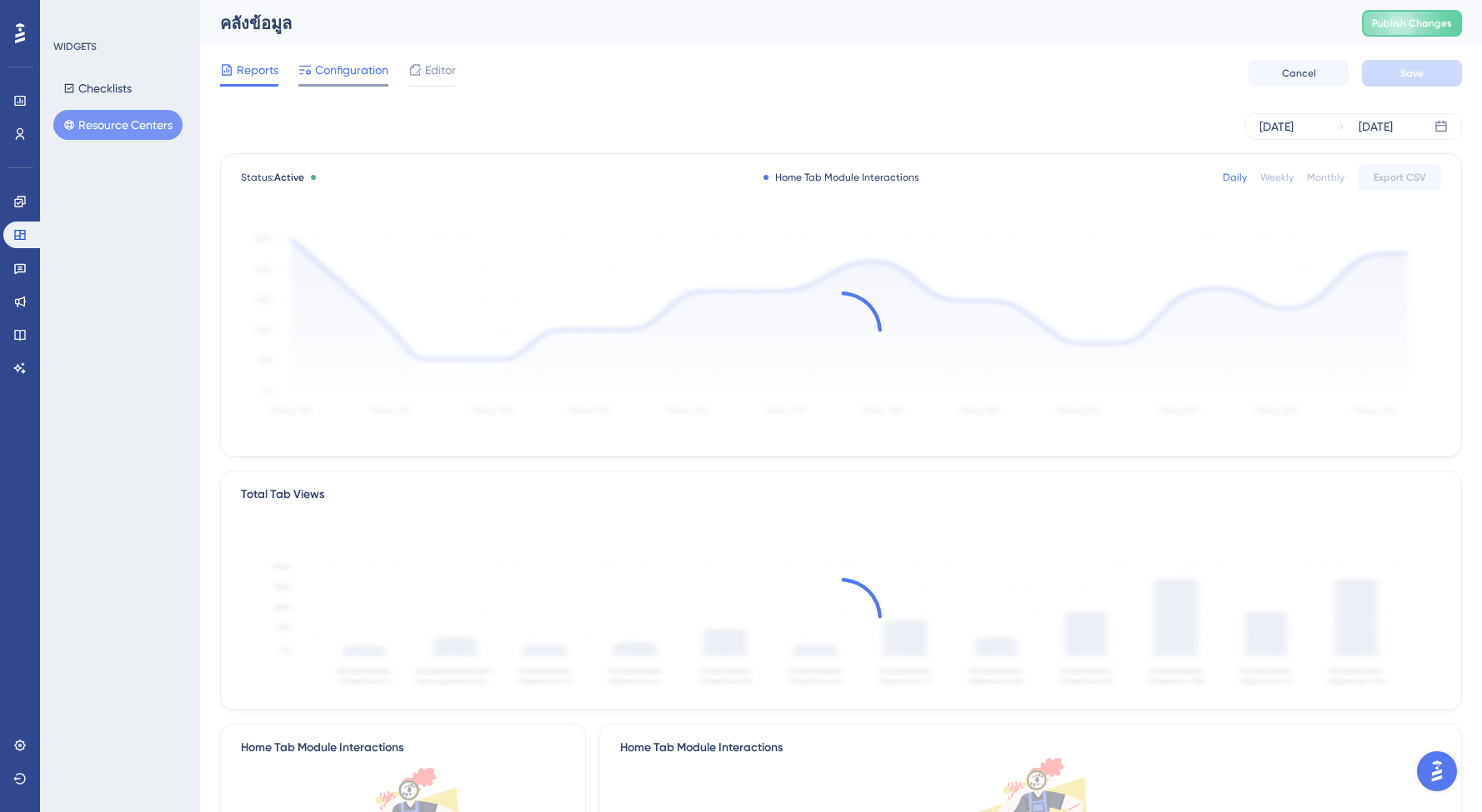
click at [342, 74] on span "Configuration" at bounding box center [352, 70] width 74 height 20
